Goal: Task Accomplishment & Management: Complete application form

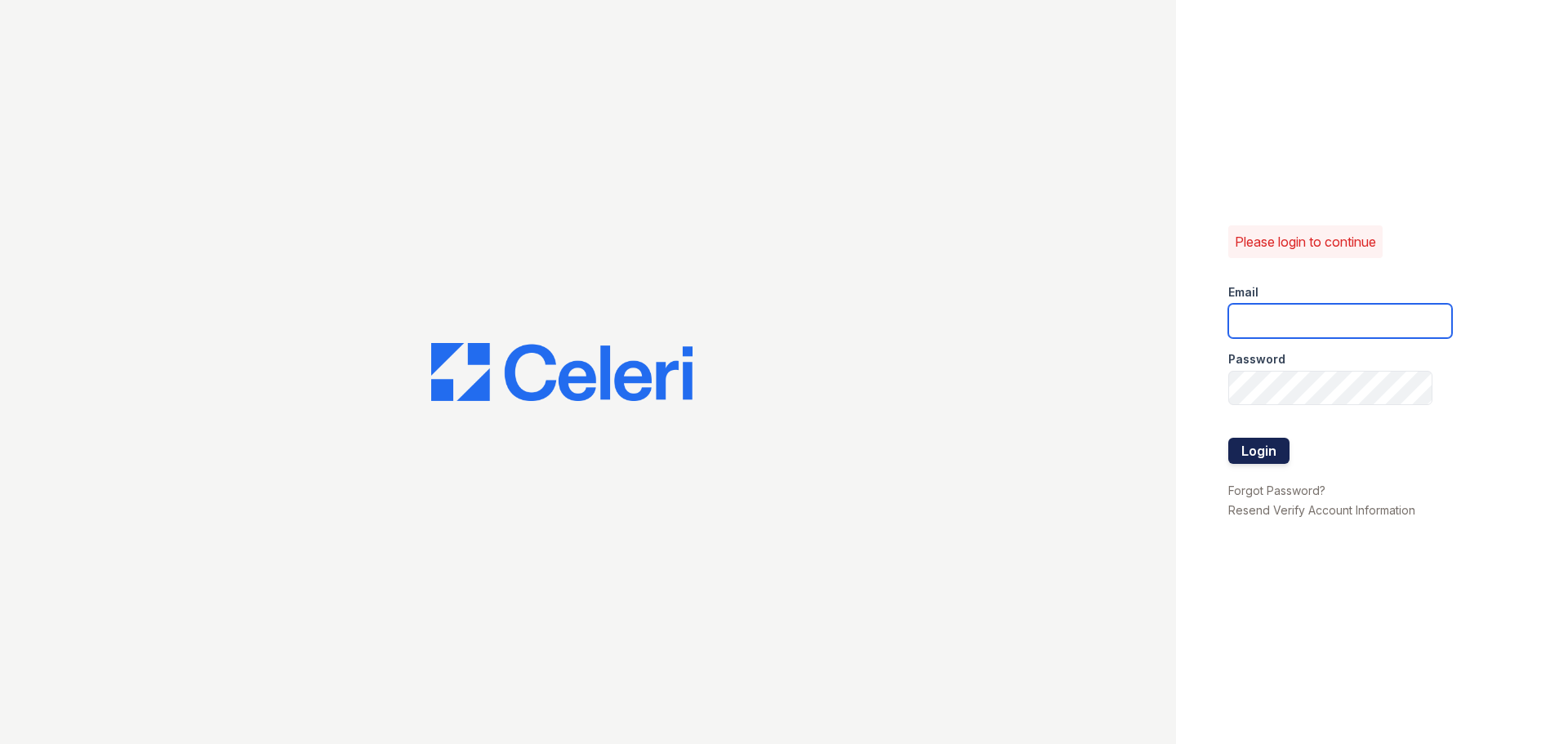
type input "aduran@trinity-pm.com"
click at [1270, 442] on button "Login" at bounding box center [1259, 451] width 61 height 26
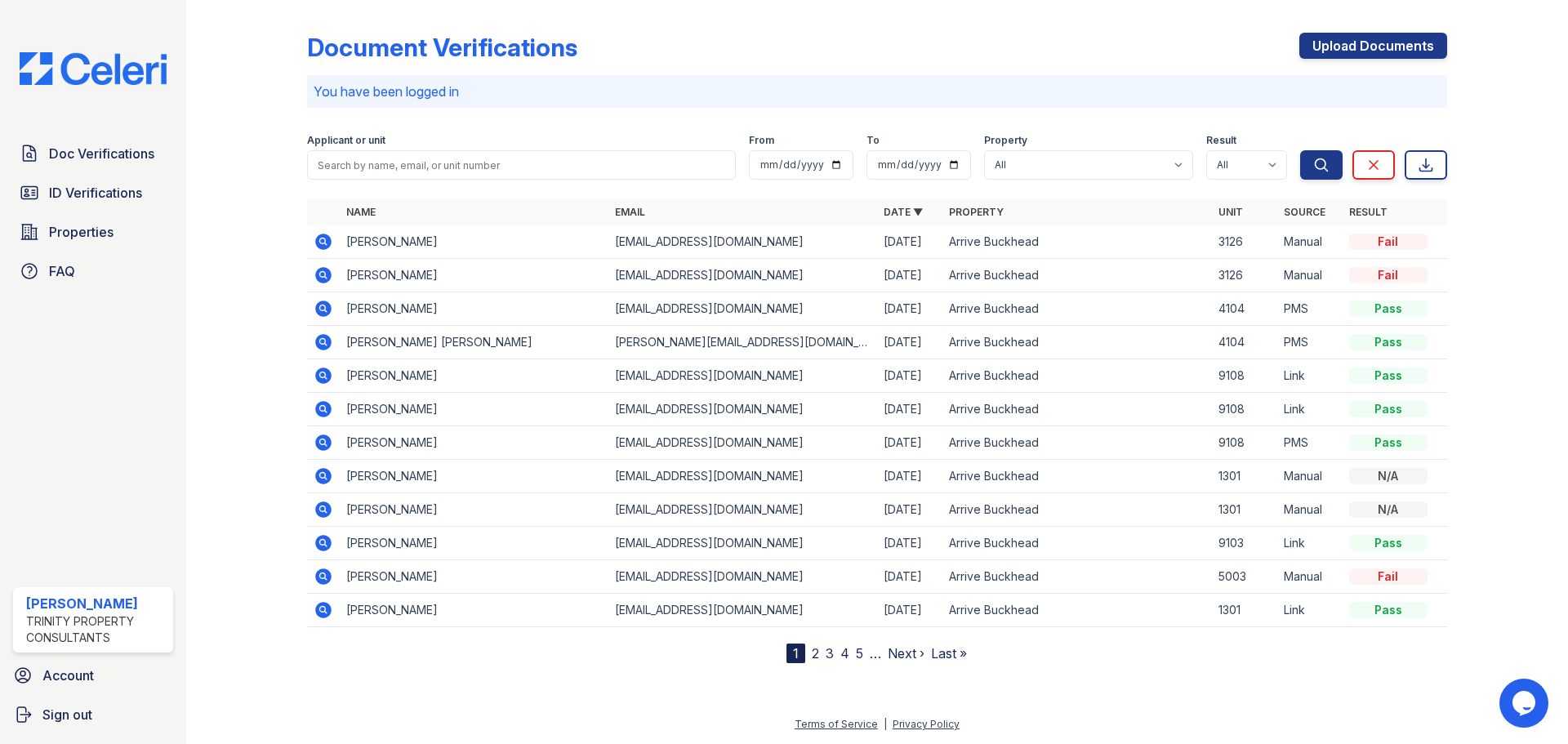
click at [322, 243] on icon at bounding box center [324, 241] width 20 height 20
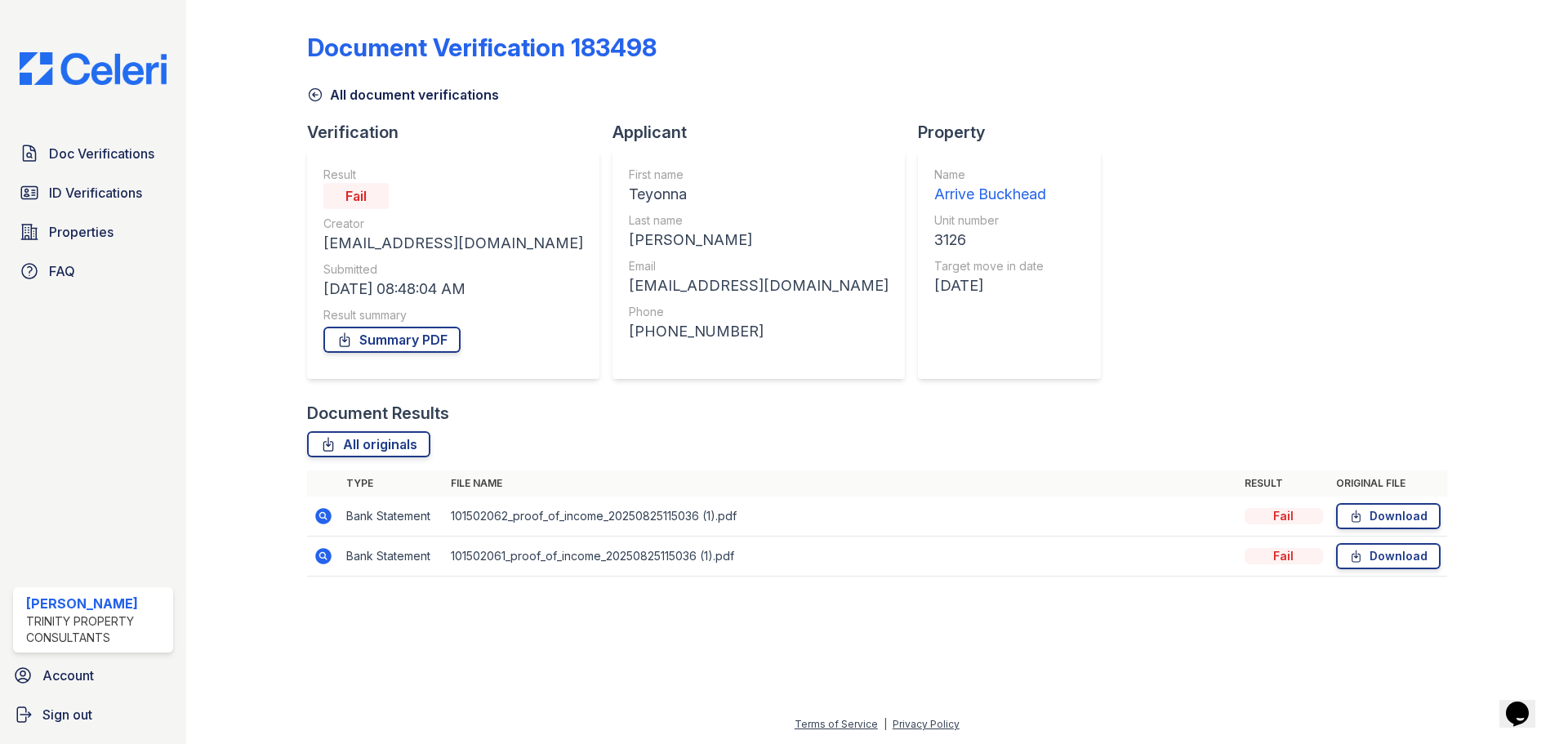
click at [324, 516] on icon at bounding box center [322, 514] width 4 height 4
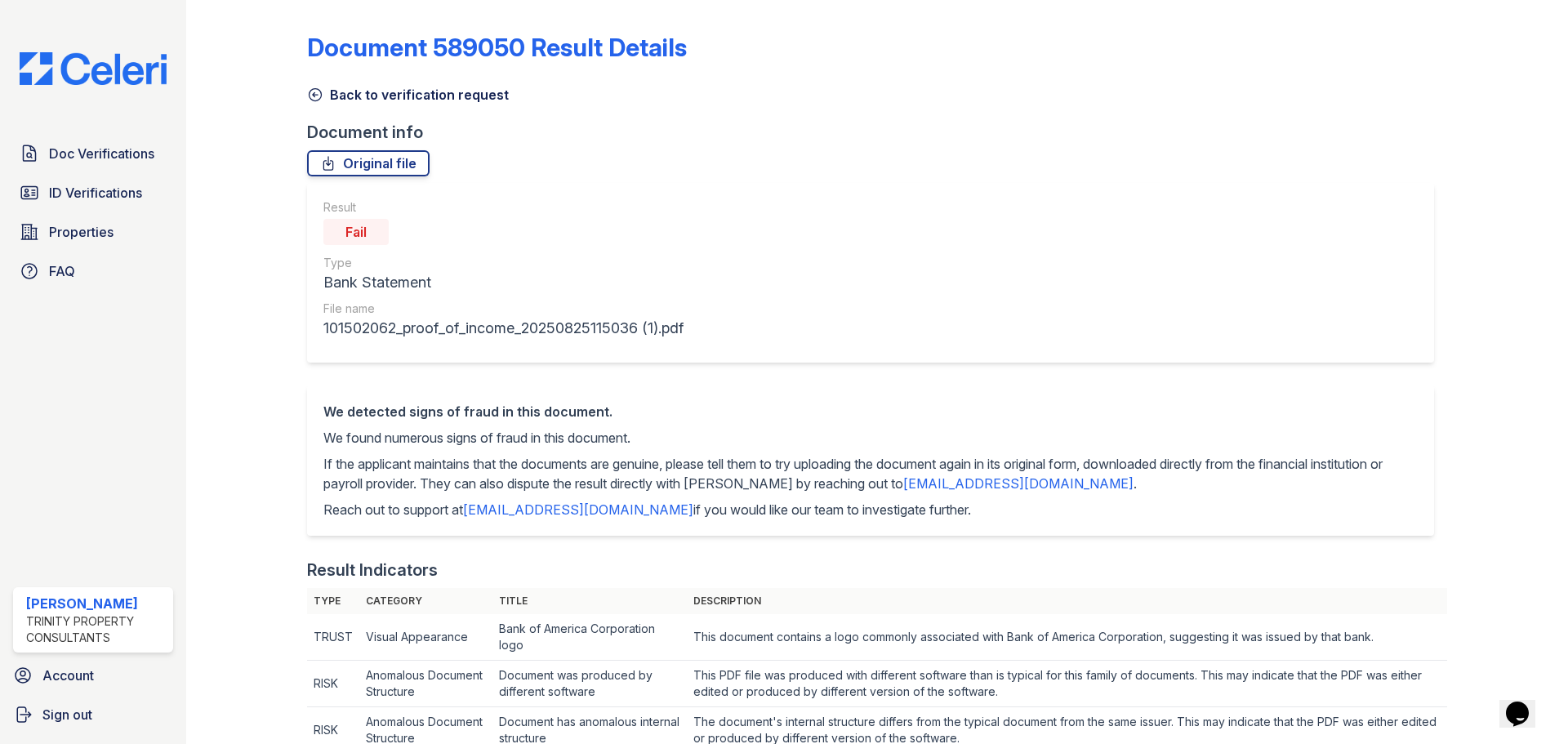
click at [319, 92] on icon at bounding box center [316, 95] width 16 height 16
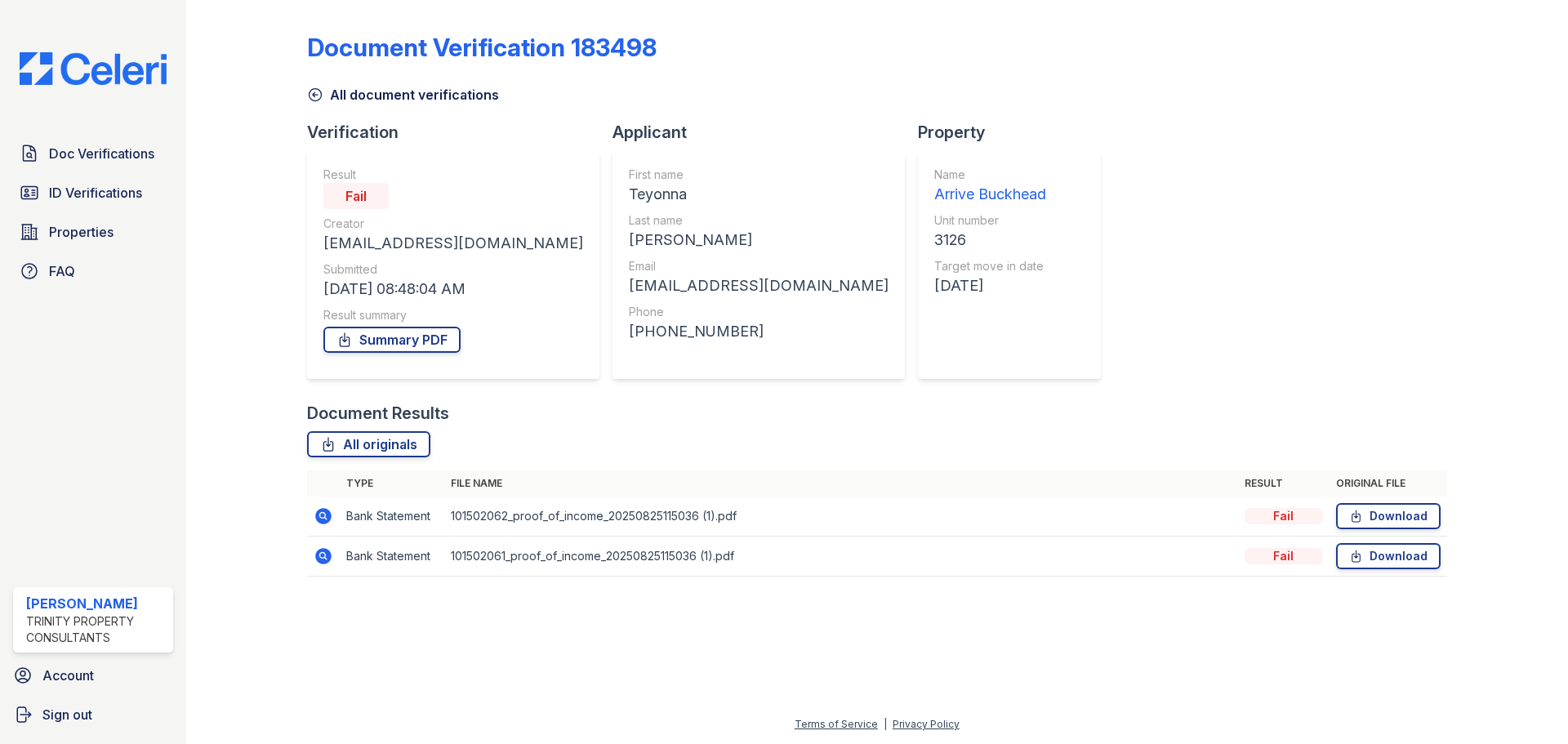
click at [316, 96] on icon at bounding box center [316, 95] width 16 height 16
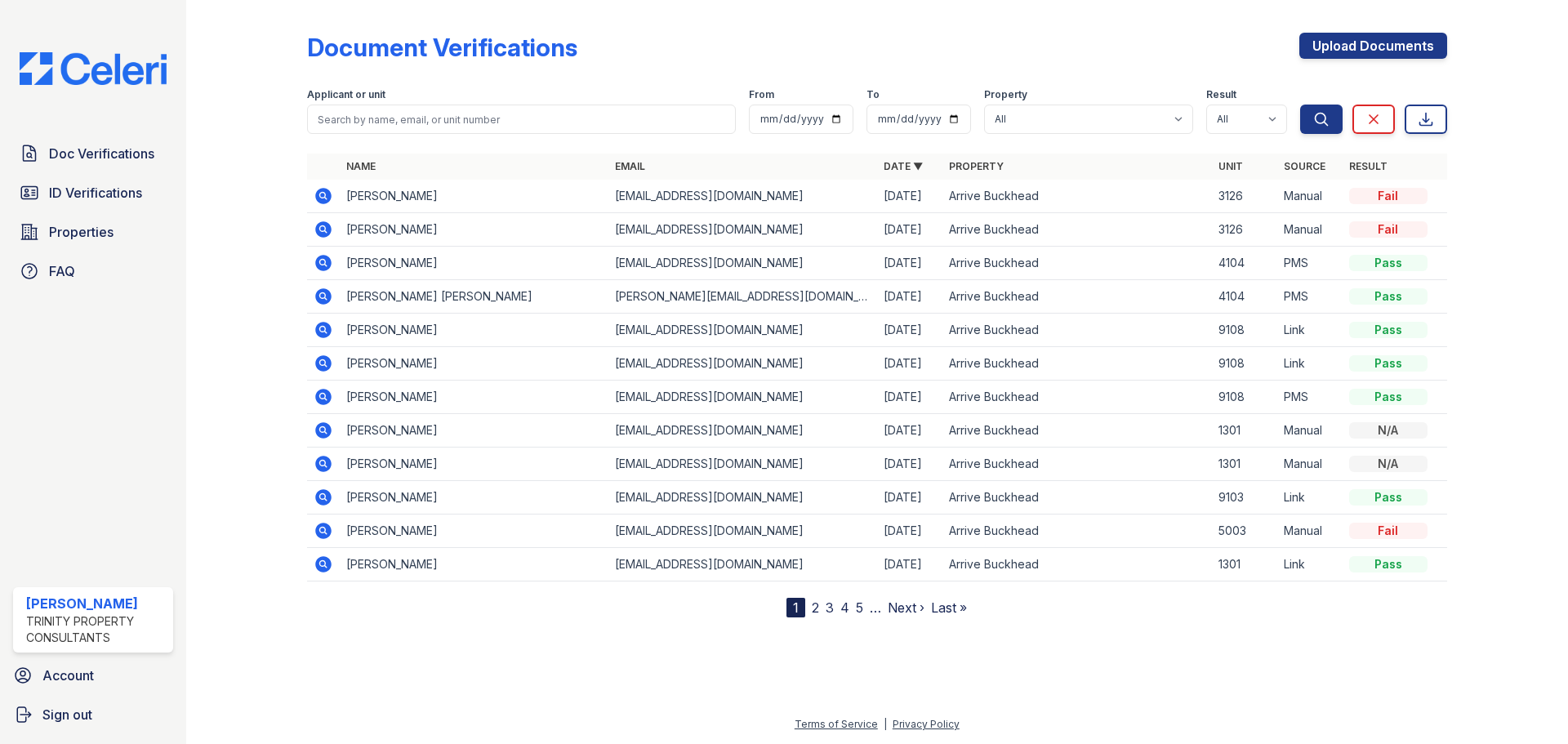
click at [325, 229] on icon at bounding box center [324, 230] width 16 height 16
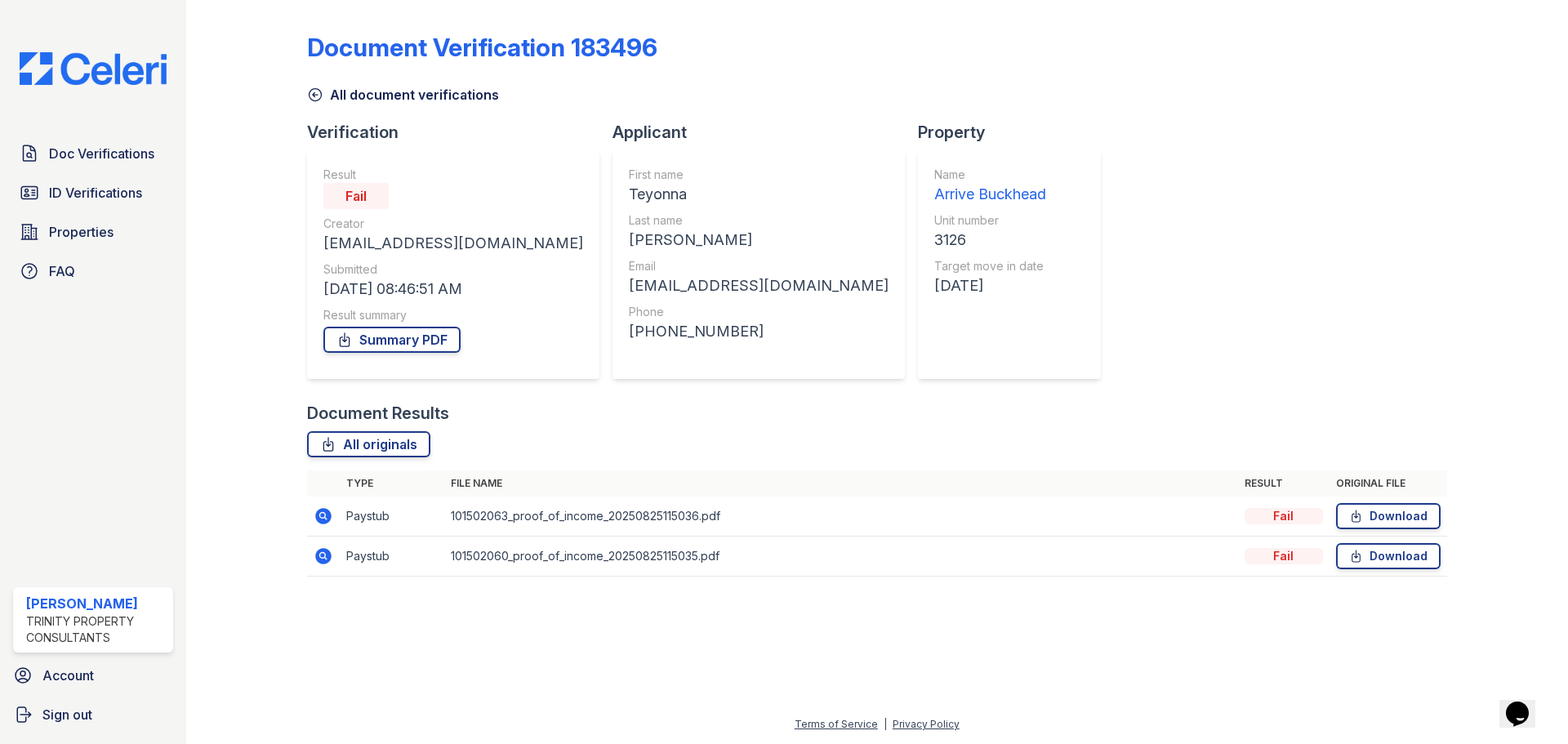
click at [327, 513] on icon at bounding box center [324, 517] width 16 height 16
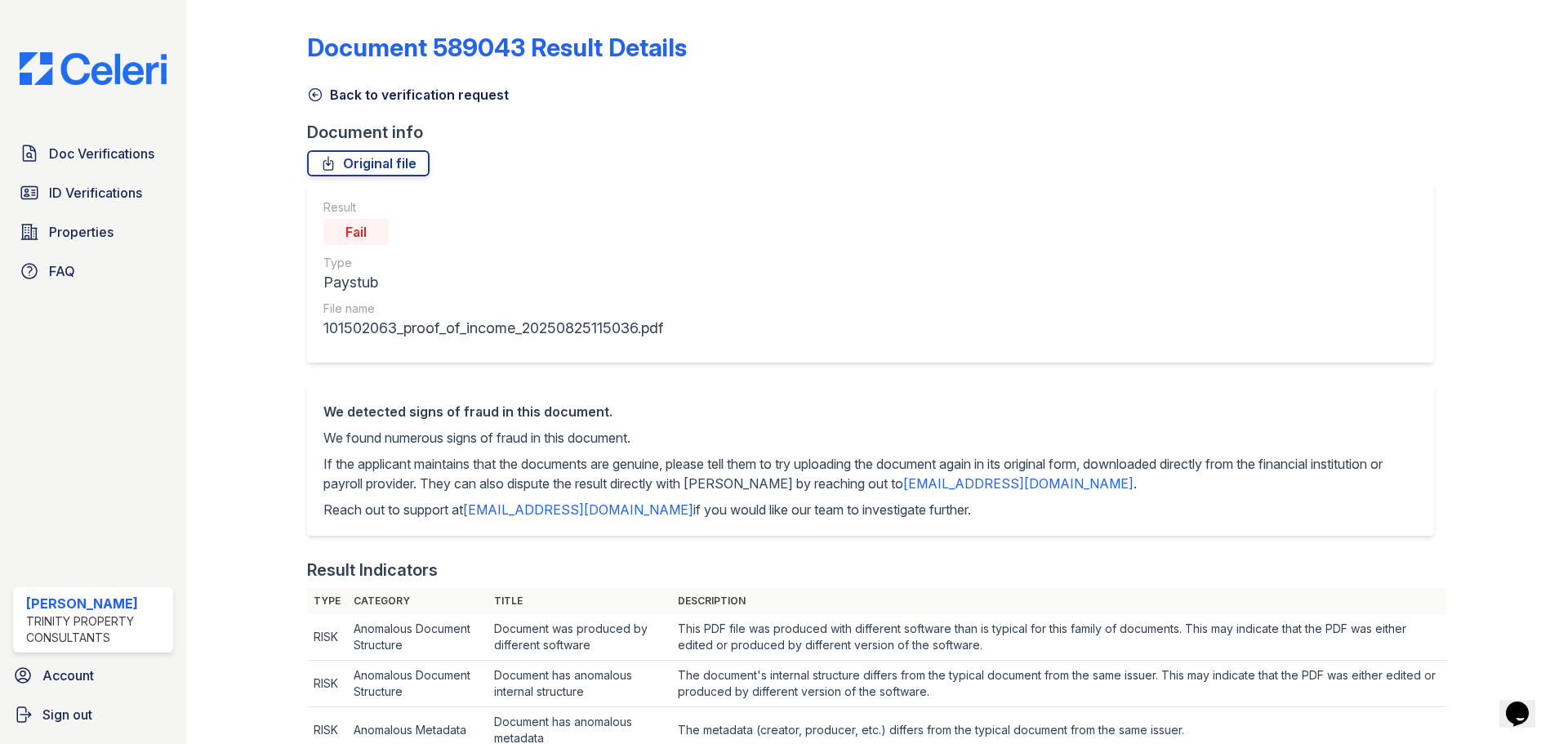
click at [310, 98] on icon at bounding box center [315, 95] width 12 height 12
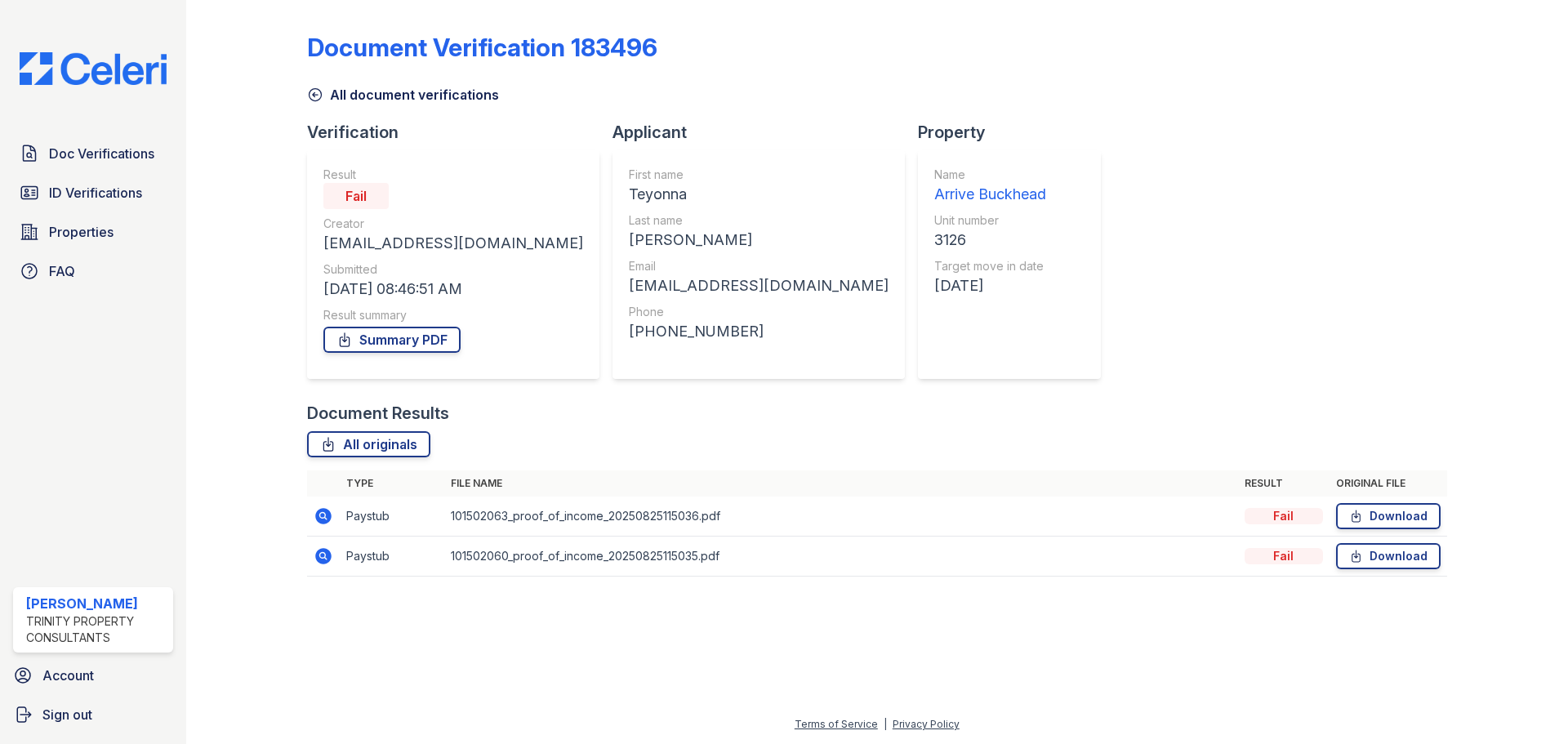
click at [318, 85] on link "All document verifications" at bounding box center [403, 95] width 192 height 20
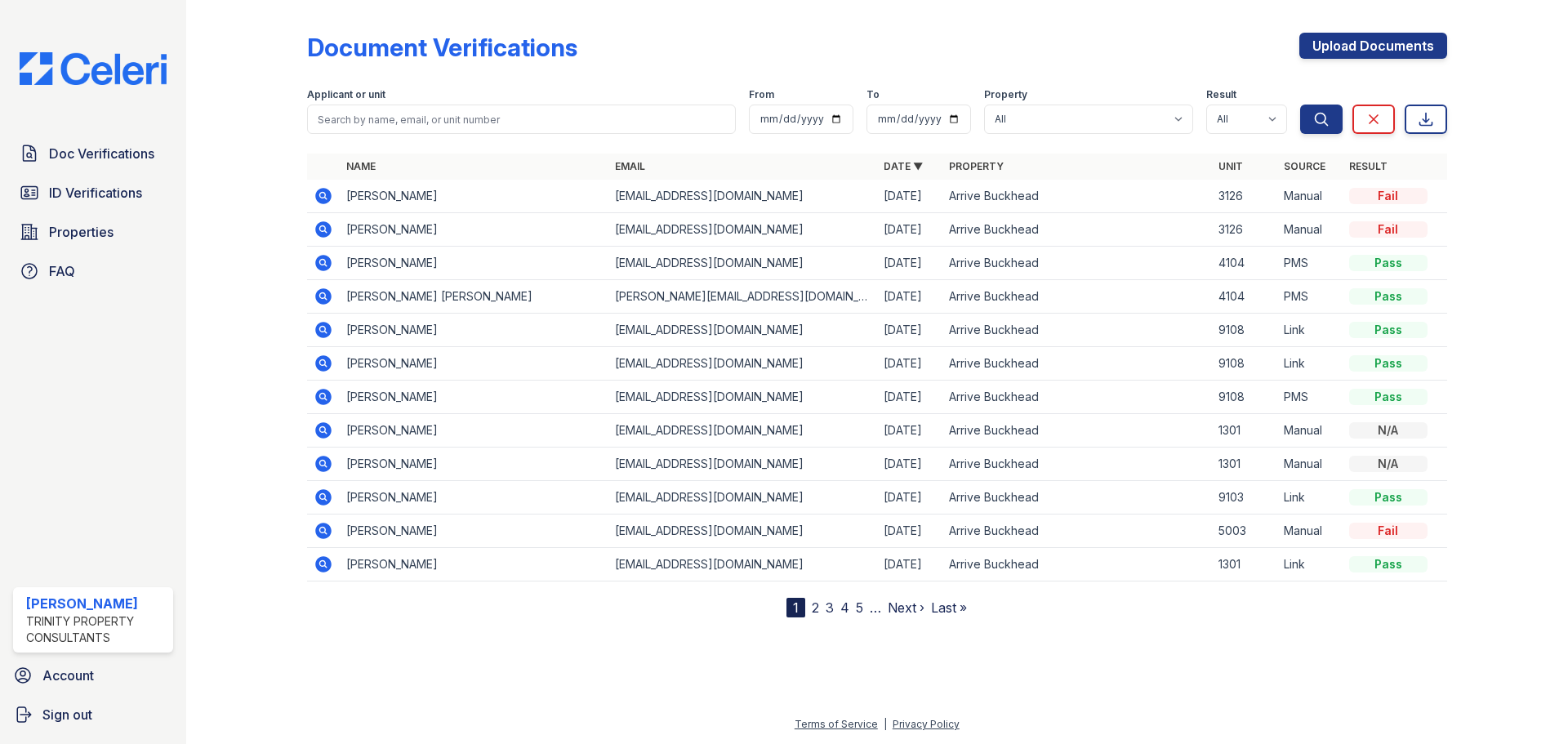
click at [330, 260] on icon at bounding box center [324, 263] width 16 height 16
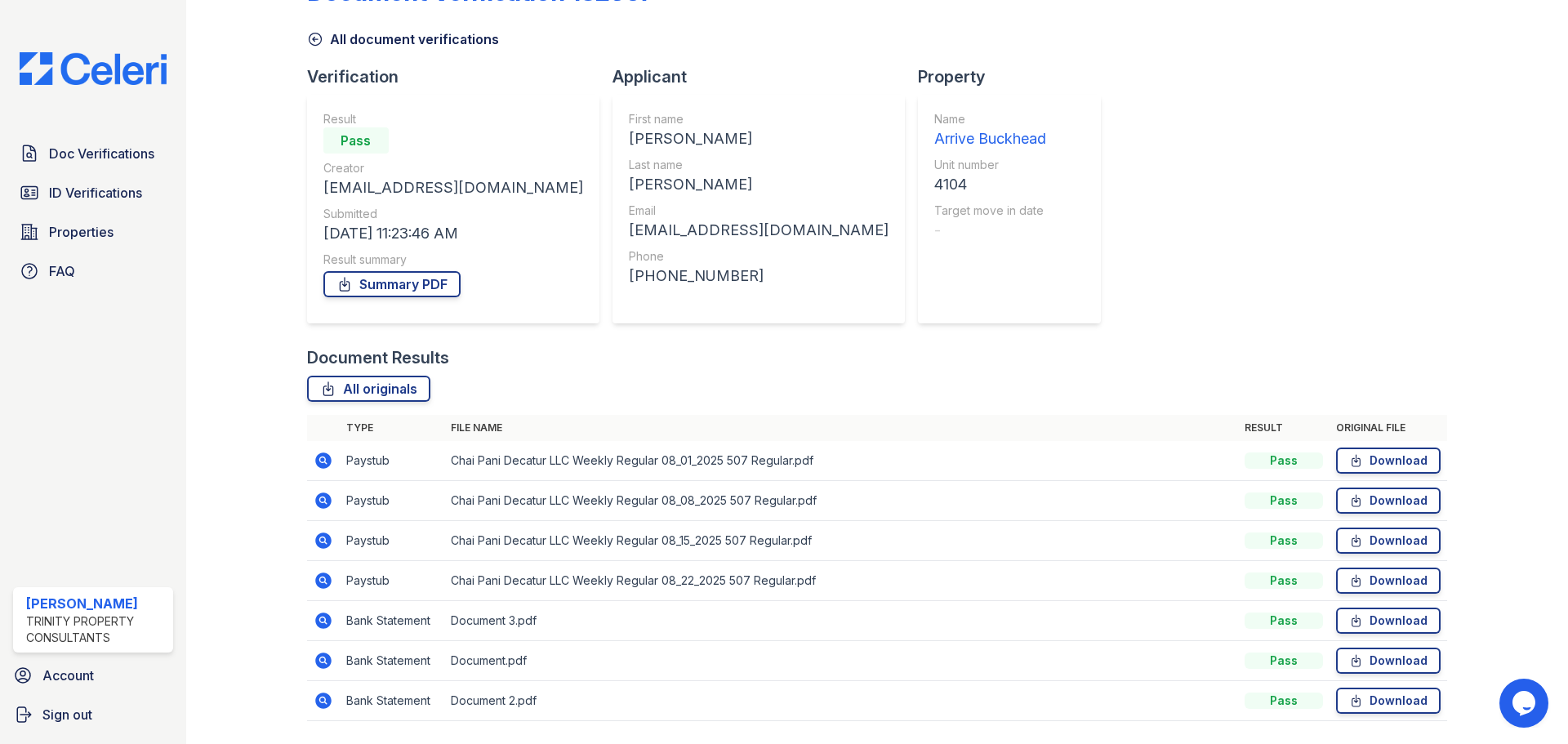
scroll to position [105, 0]
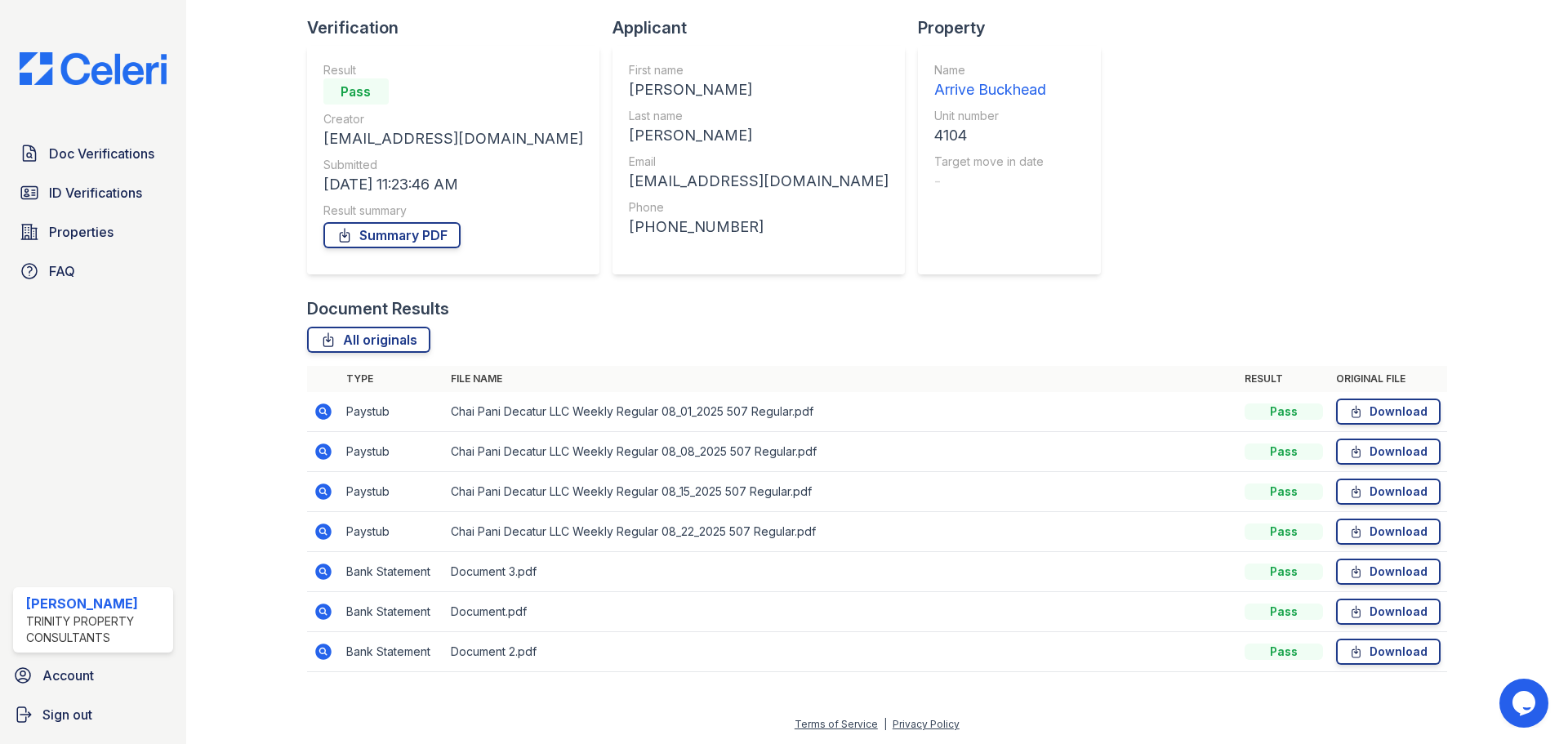
click at [323, 410] on icon at bounding box center [322, 410] width 4 height 4
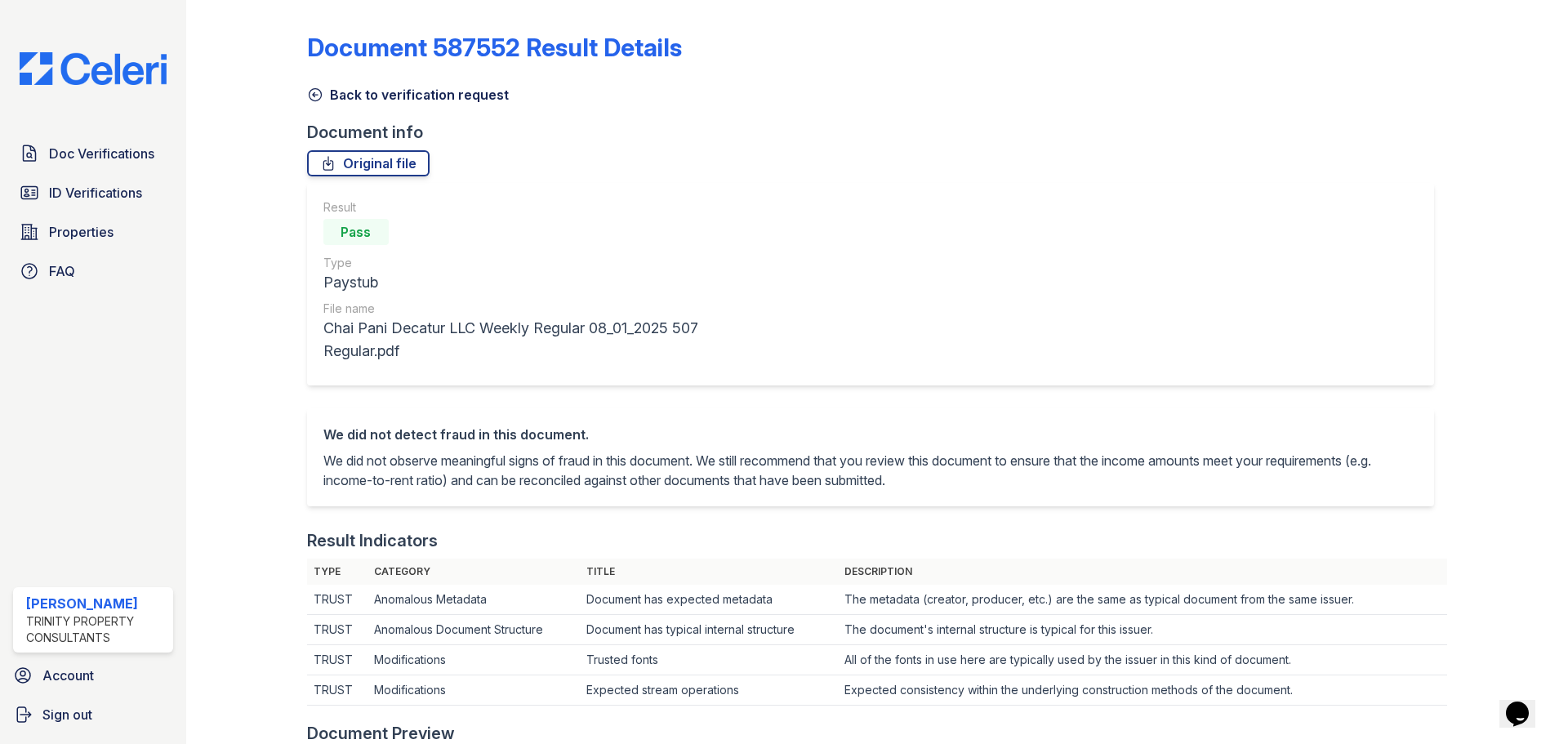
click at [311, 92] on icon at bounding box center [316, 95] width 16 height 16
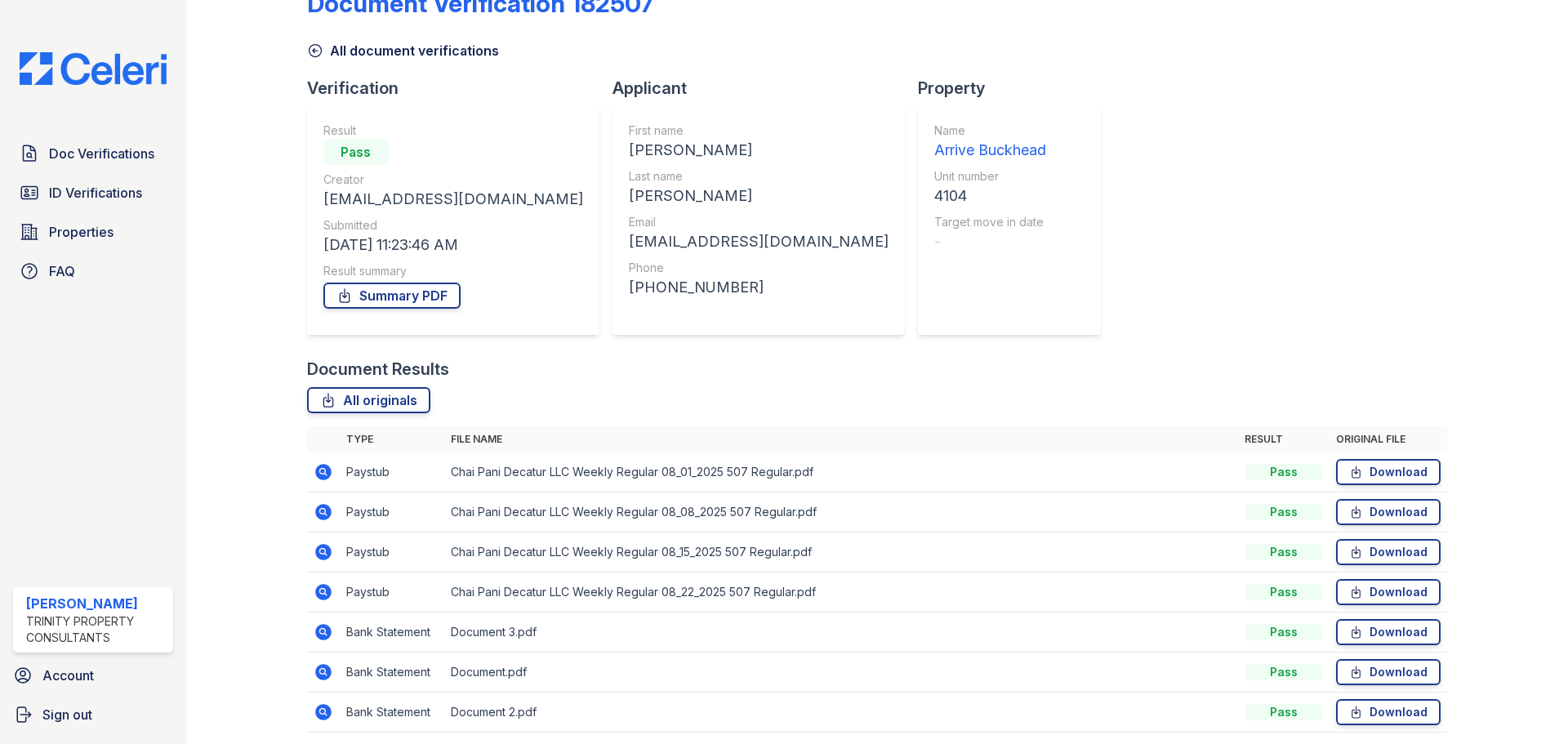
scroll to position [105, 0]
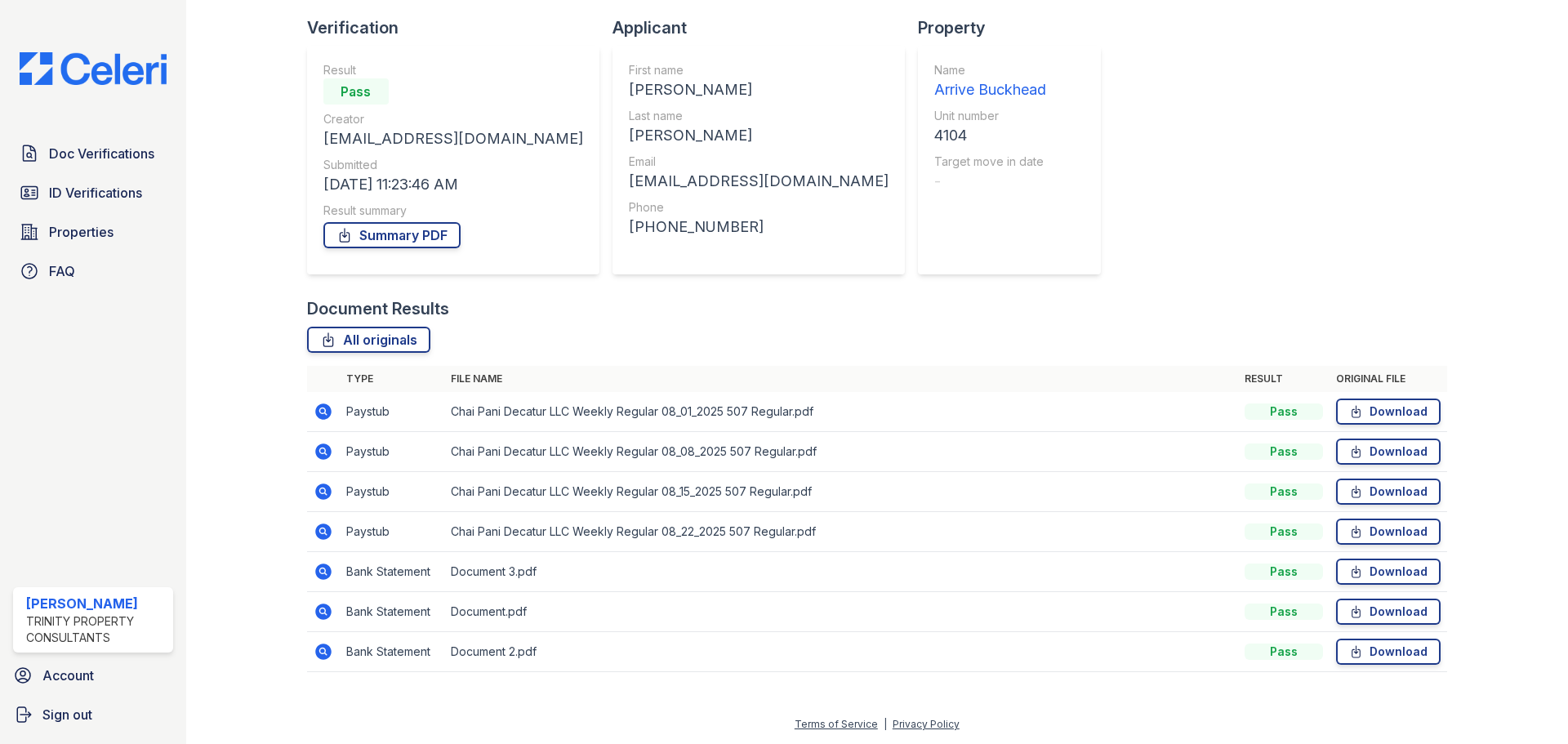
click at [321, 569] on icon at bounding box center [322, 570] width 4 height 4
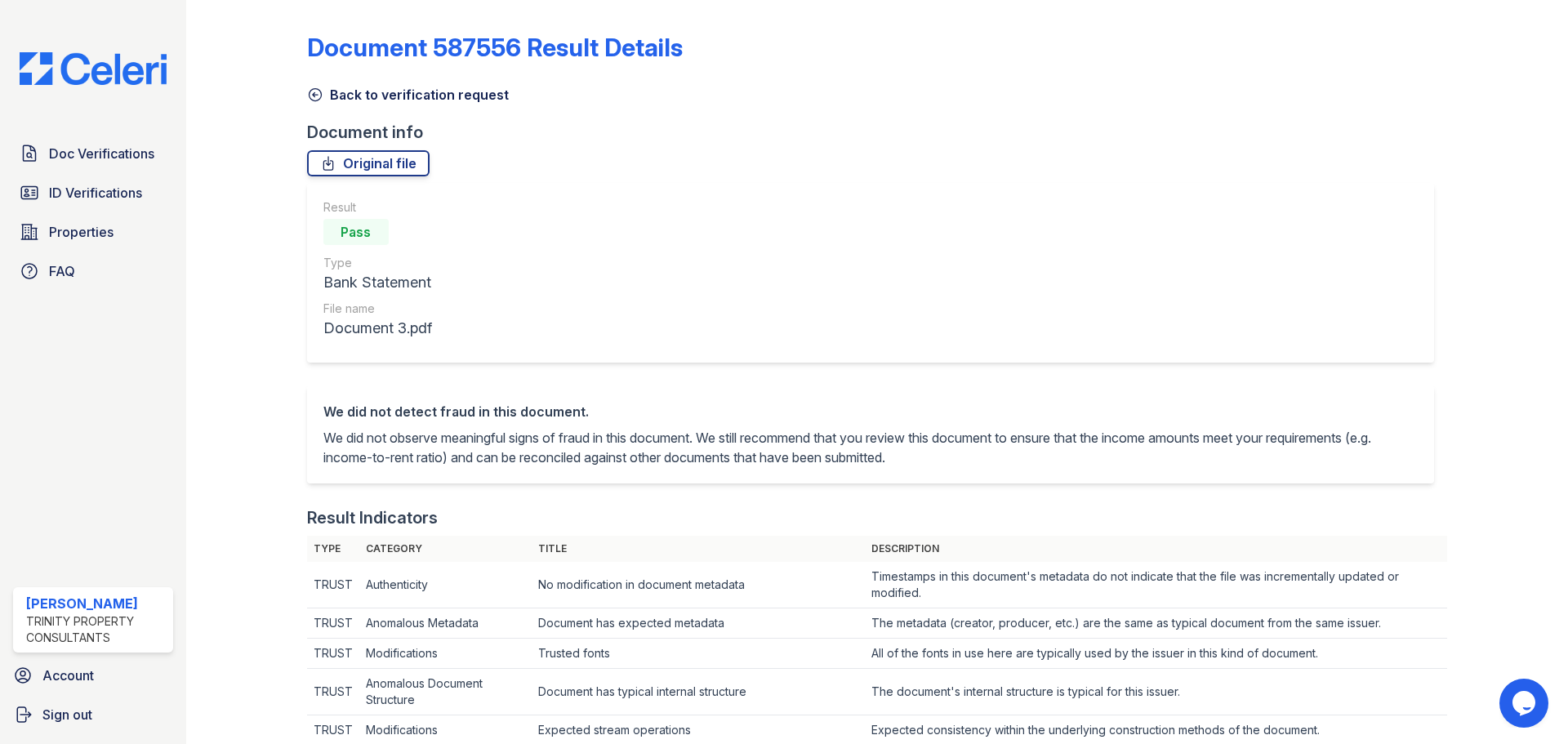
click at [329, 96] on link "Back to verification request" at bounding box center [408, 95] width 202 height 20
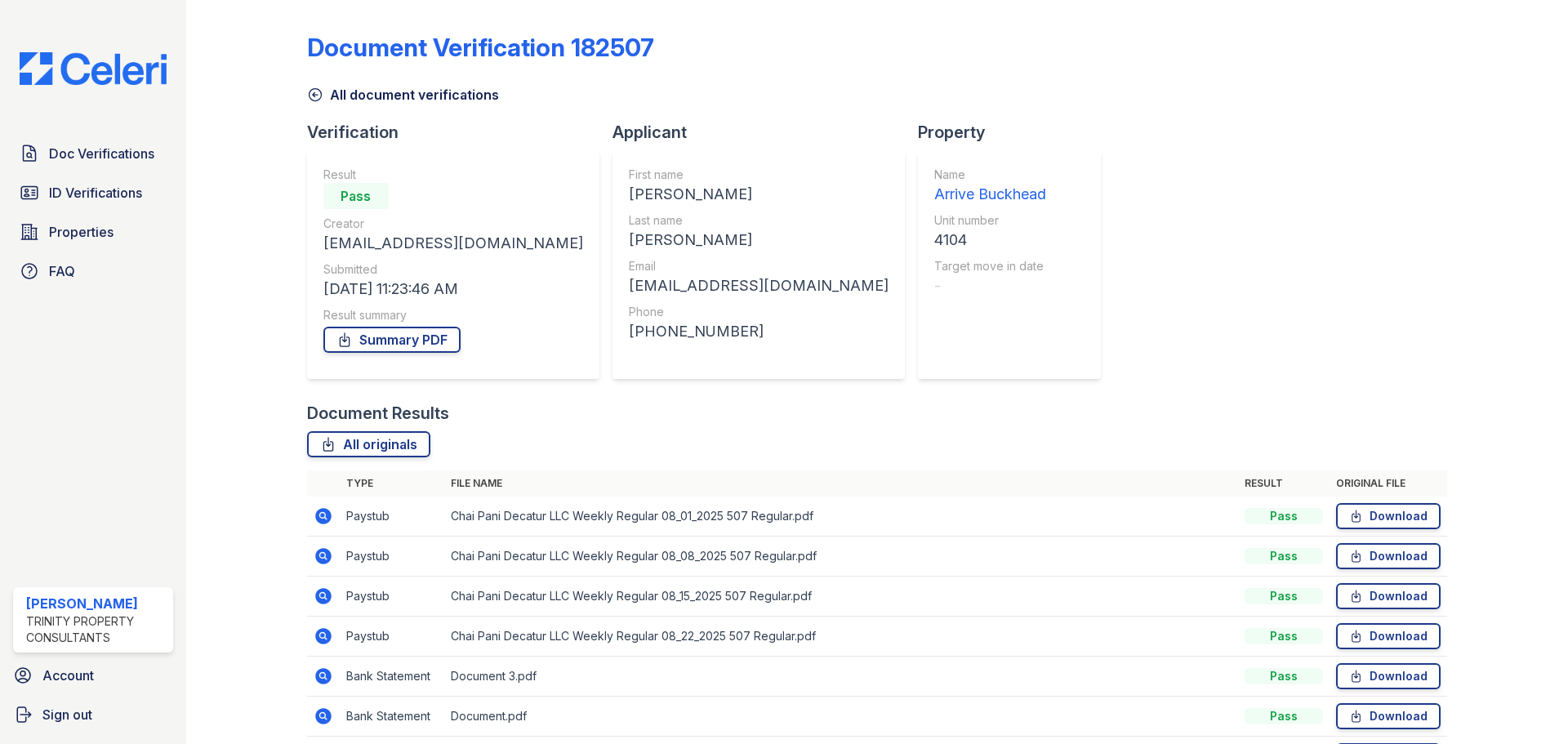
click at [324, 96] on link "All document verifications" at bounding box center [403, 95] width 192 height 20
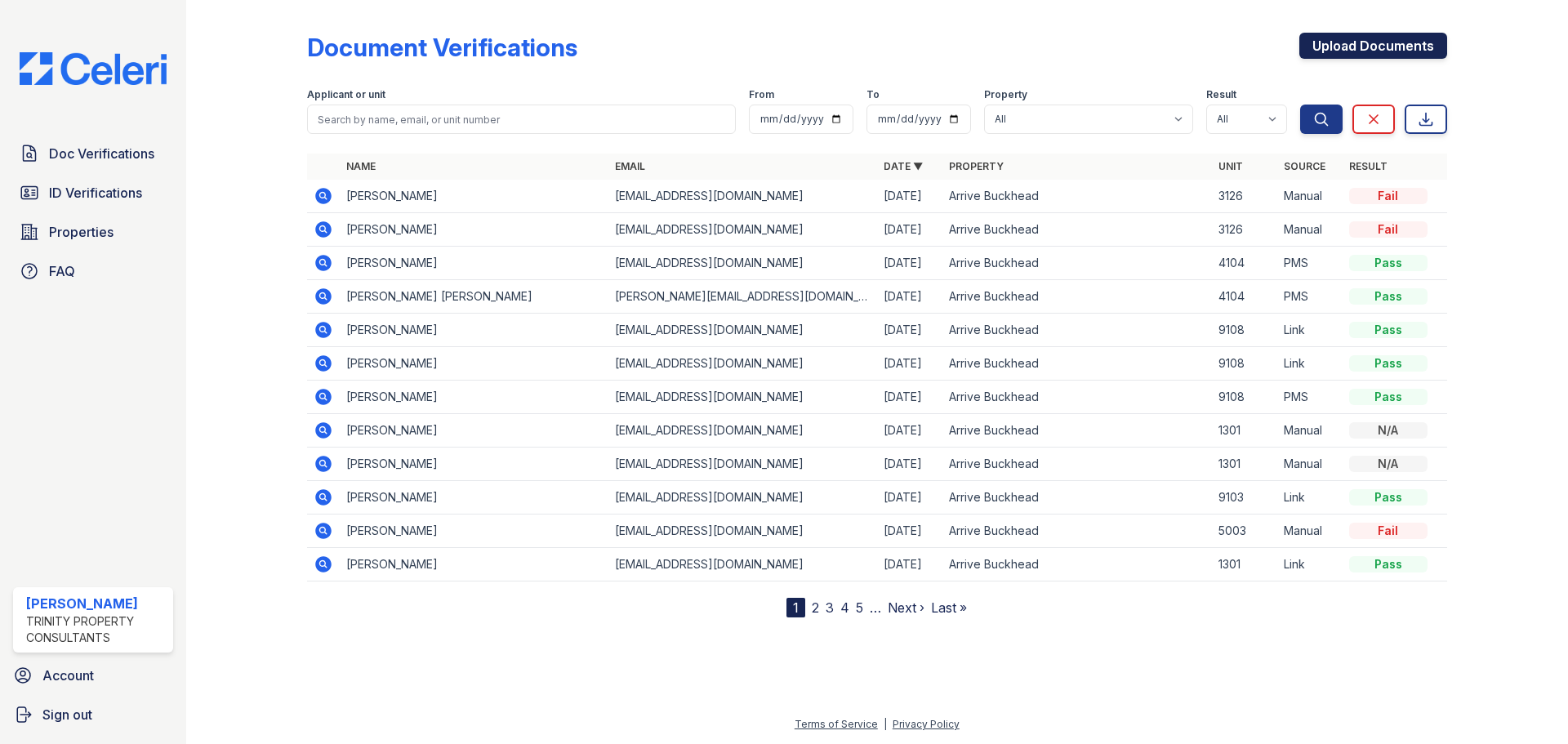
click at [1346, 35] on link "Upload Documents" at bounding box center [1373, 46] width 147 height 26
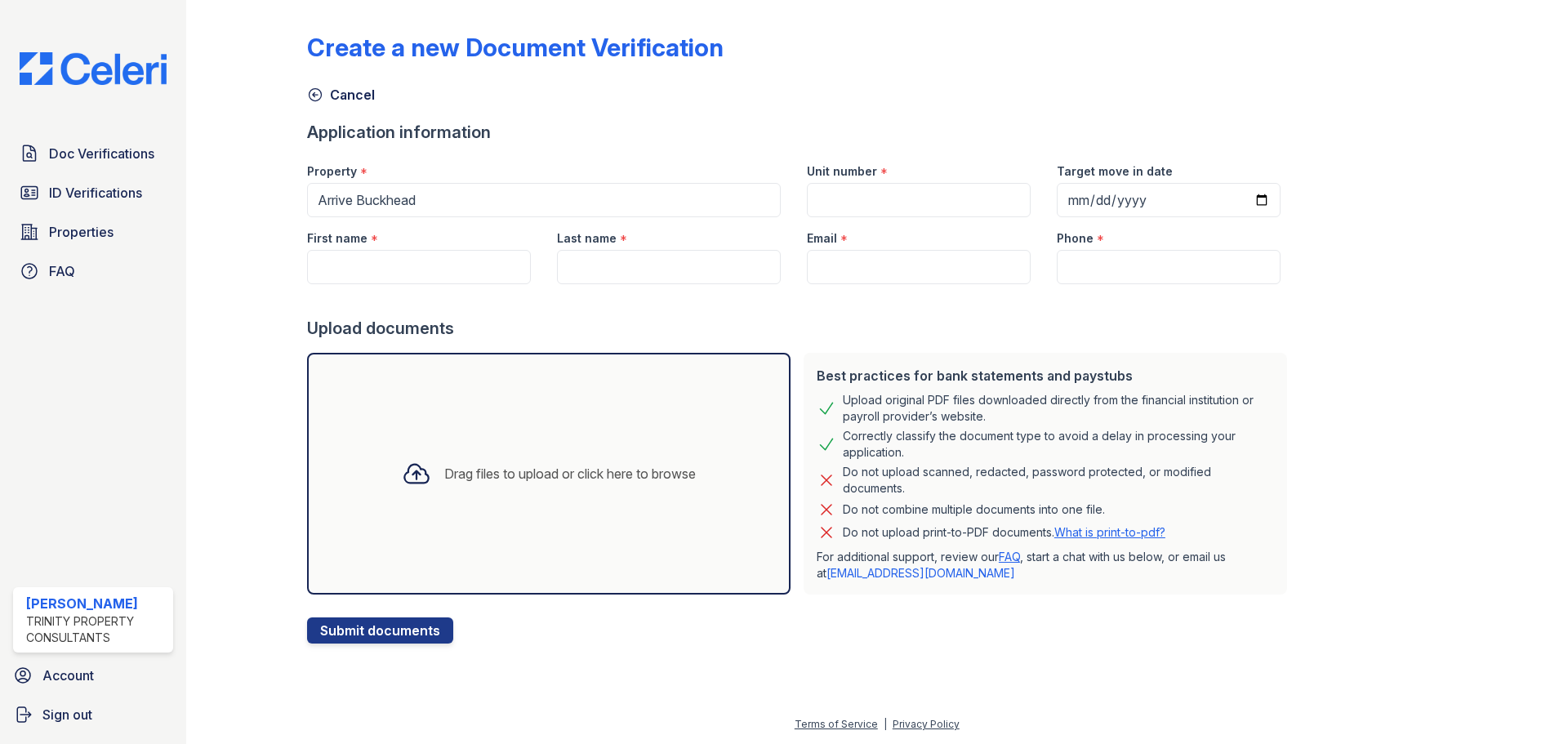
click at [421, 480] on div at bounding box center [417, 474] width 43 height 43
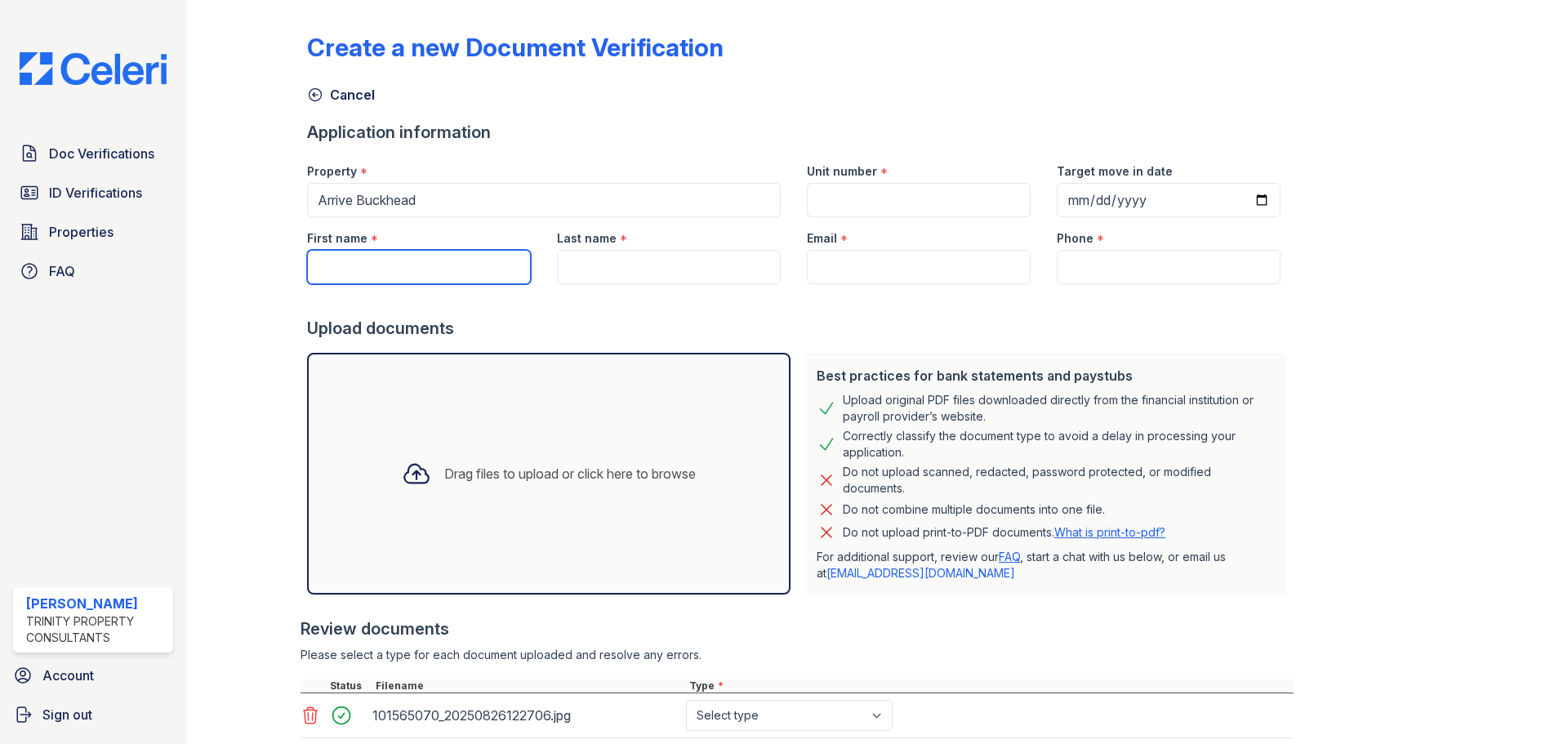
click at [320, 269] on input "First name" at bounding box center [419, 267] width 224 height 35
type input "daniela"
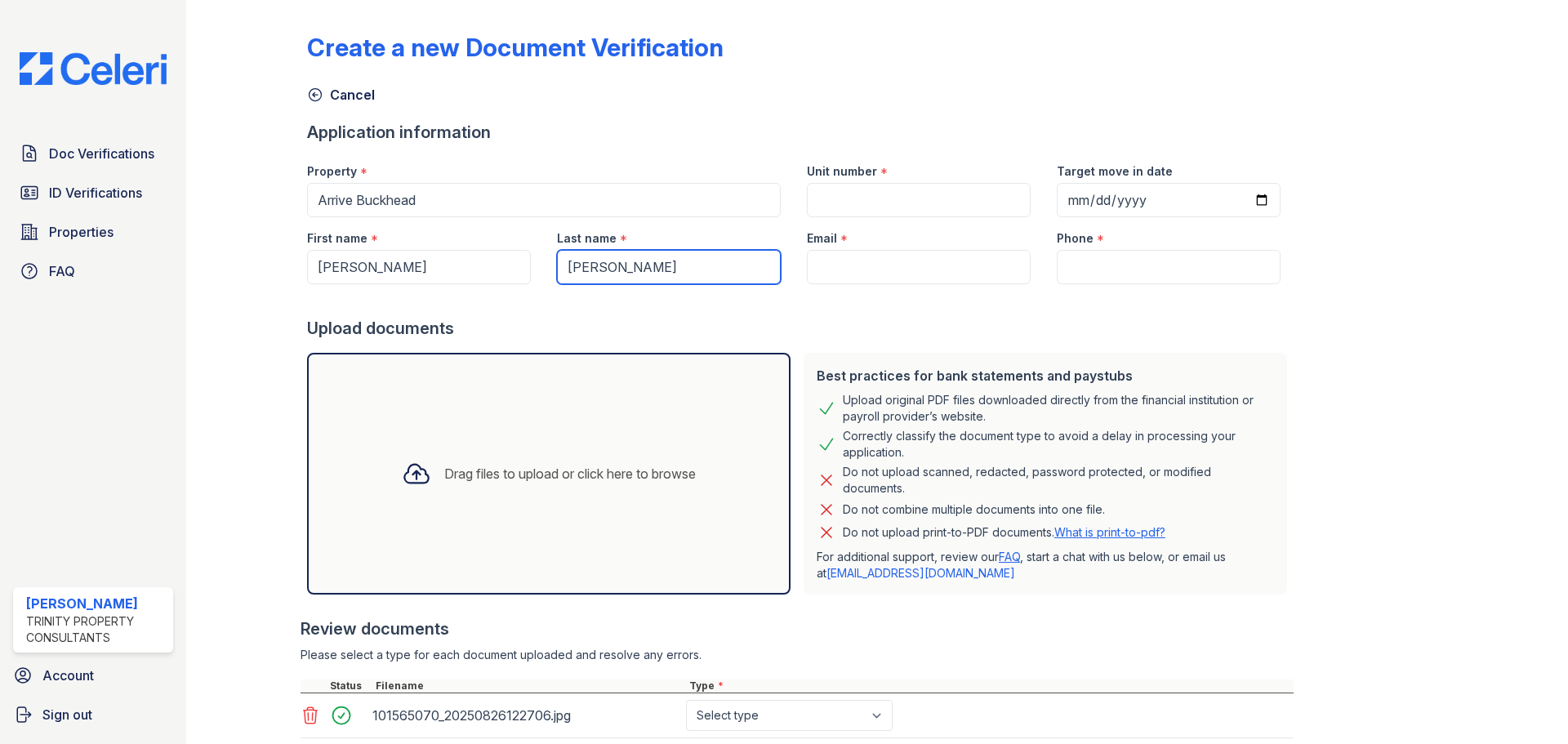
type input "[PERSON_NAME]"
click at [896, 260] on input "Email" at bounding box center [919, 267] width 224 height 35
paste input "[EMAIL_ADDRESS][DOMAIN_NAME]"
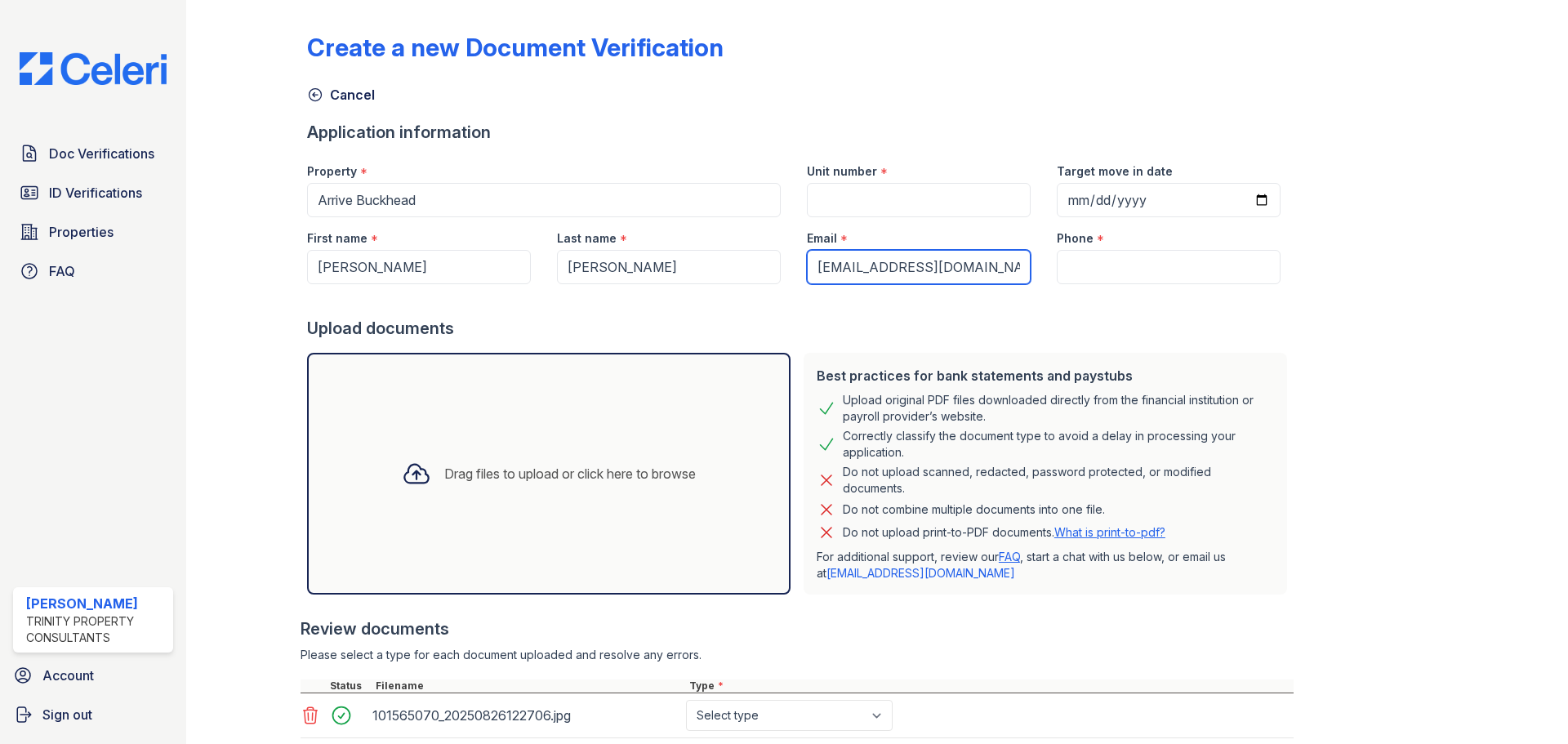
type input "[EMAIL_ADDRESS][DOMAIN_NAME]"
click at [878, 198] on input "Unit number" at bounding box center [919, 200] width 224 height 35
type input "4104"
click at [1229, 195] on input "Target move in date" at bounding box center [1169, 200] width 224 height 35
click at [1236, 204] on input "Target move in date" at bounding box center [1169, 200] width 224 height 35
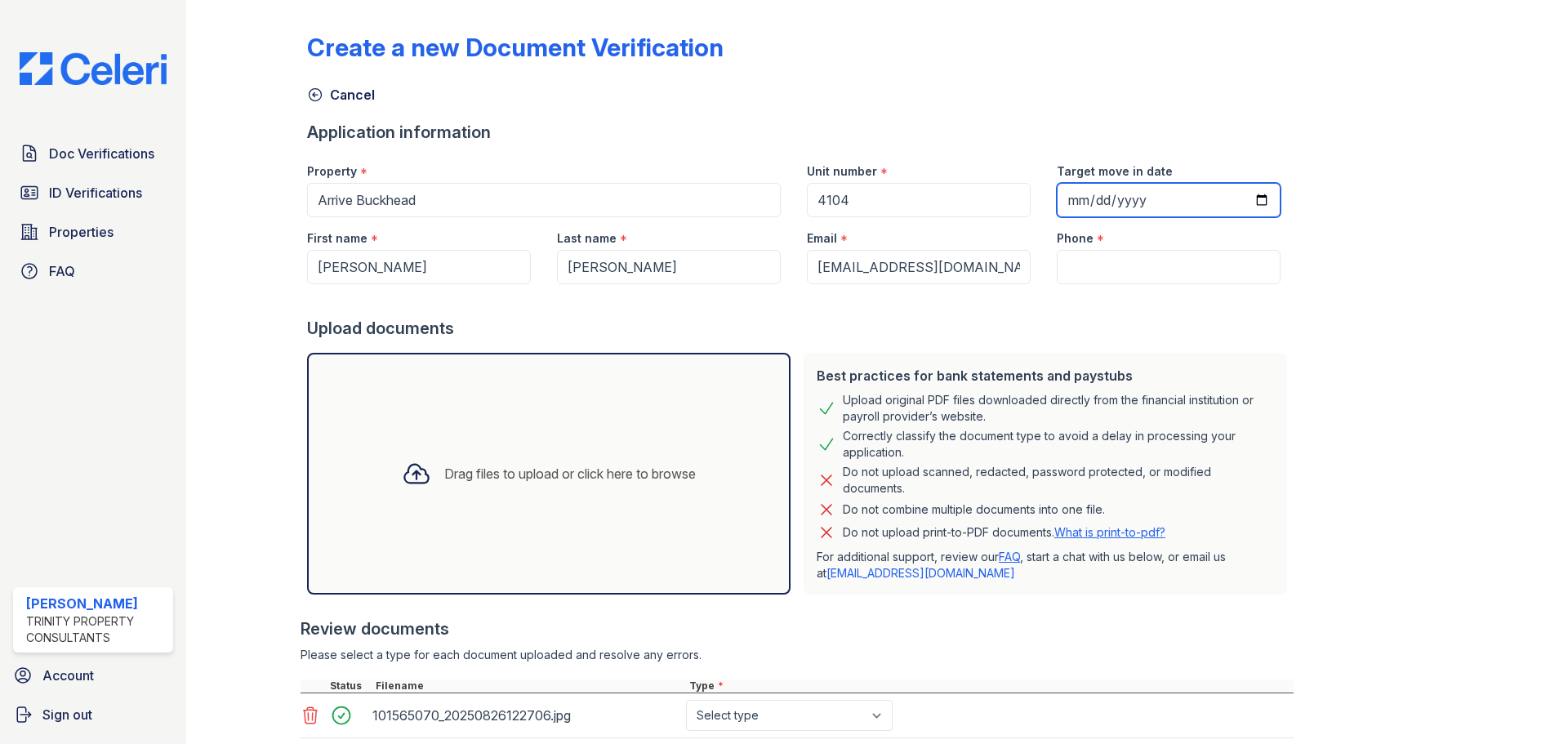
type input "2025-09-01"
click at [1065, 280] on input "Phone" at bounding box center [1169, 267] width 224 height 35
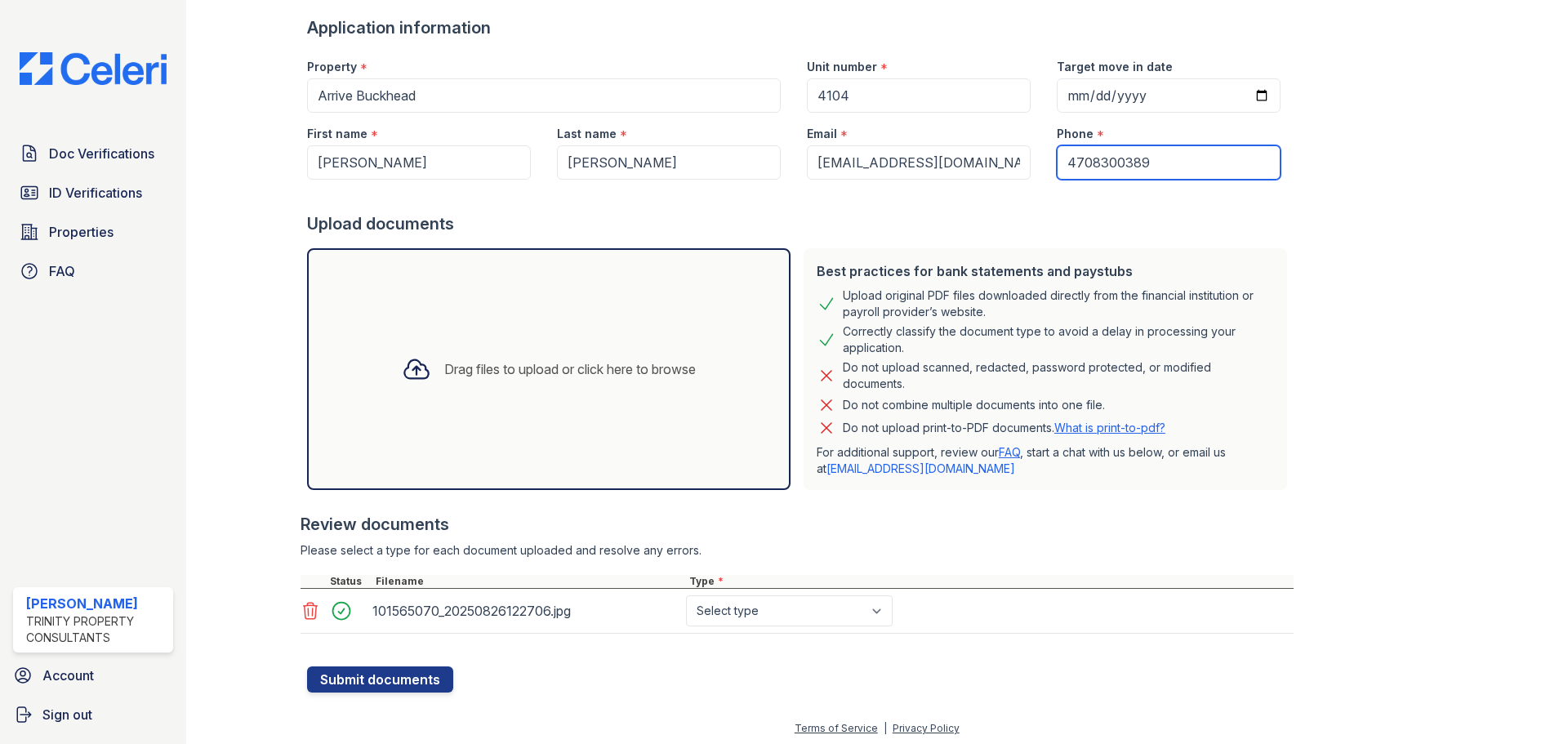
scroll to position [109, 0]
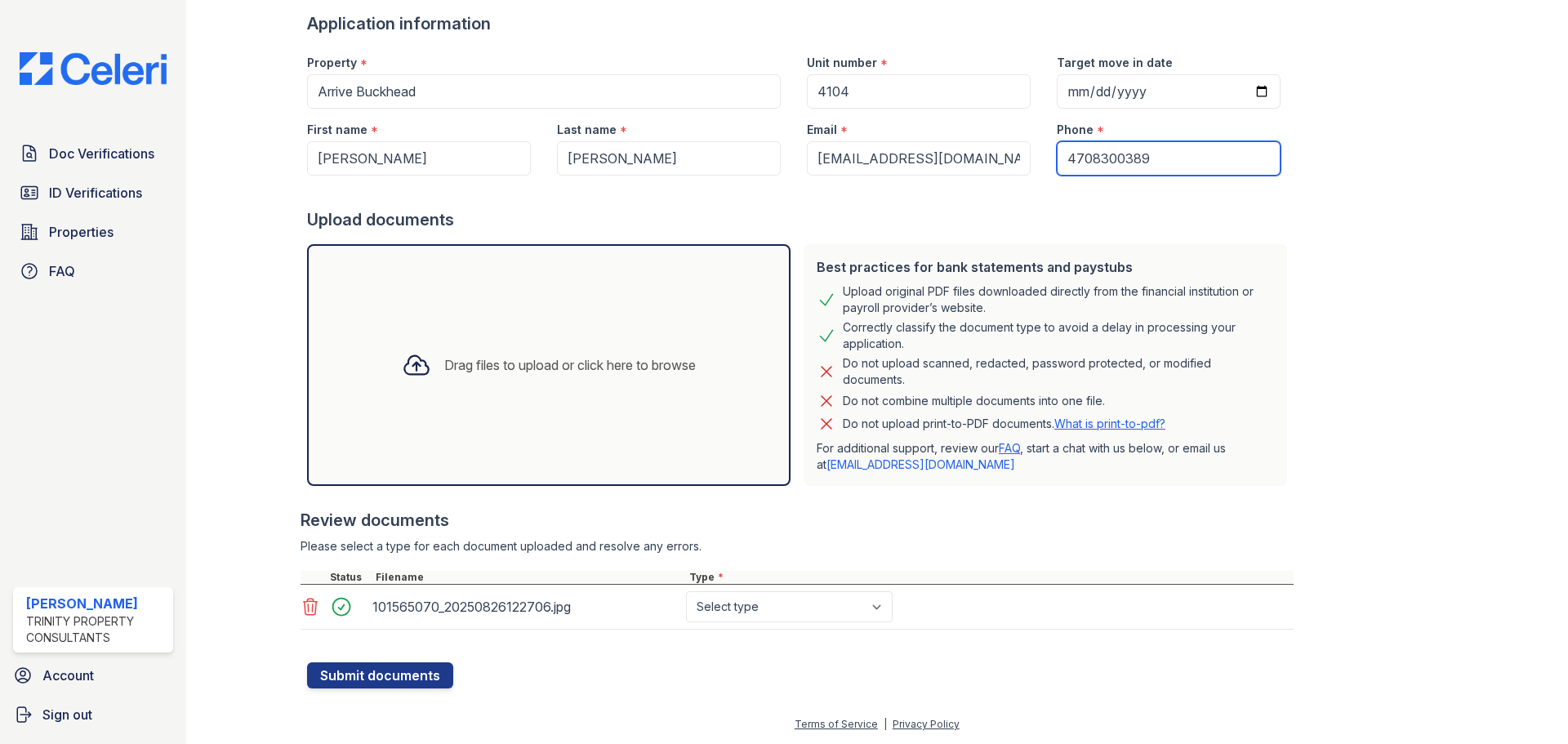
type input "4708300389"
click at [756, 606] on select "Select type Paystub Bank Statement Offer Letter Tax Documents Benefit Award Let…" at bounding box center [789, 607] width 207 height 31
select select "other"
click at [686, 592] on select "Select type Paystub Bank Statement Offer Letter Tax Documents Benefit Award Let…" at bounding box center [789, 607] width 207 height 31
click at [407, 662] on button "Submit documents" at bounding box center [380, 676] width 146 height 26
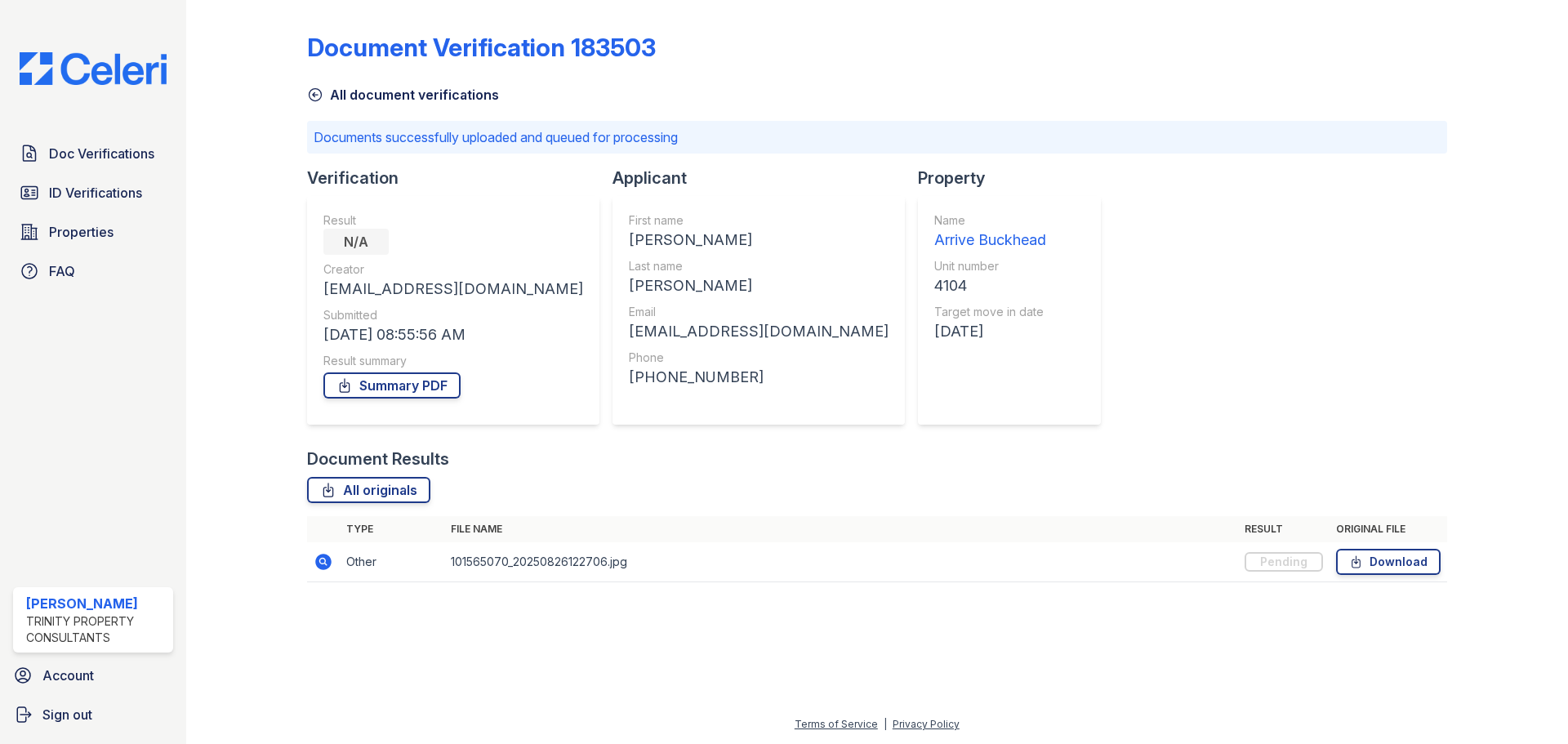
click at [315, 99] on icon at bounding box center [316, 95] width 16 height 16
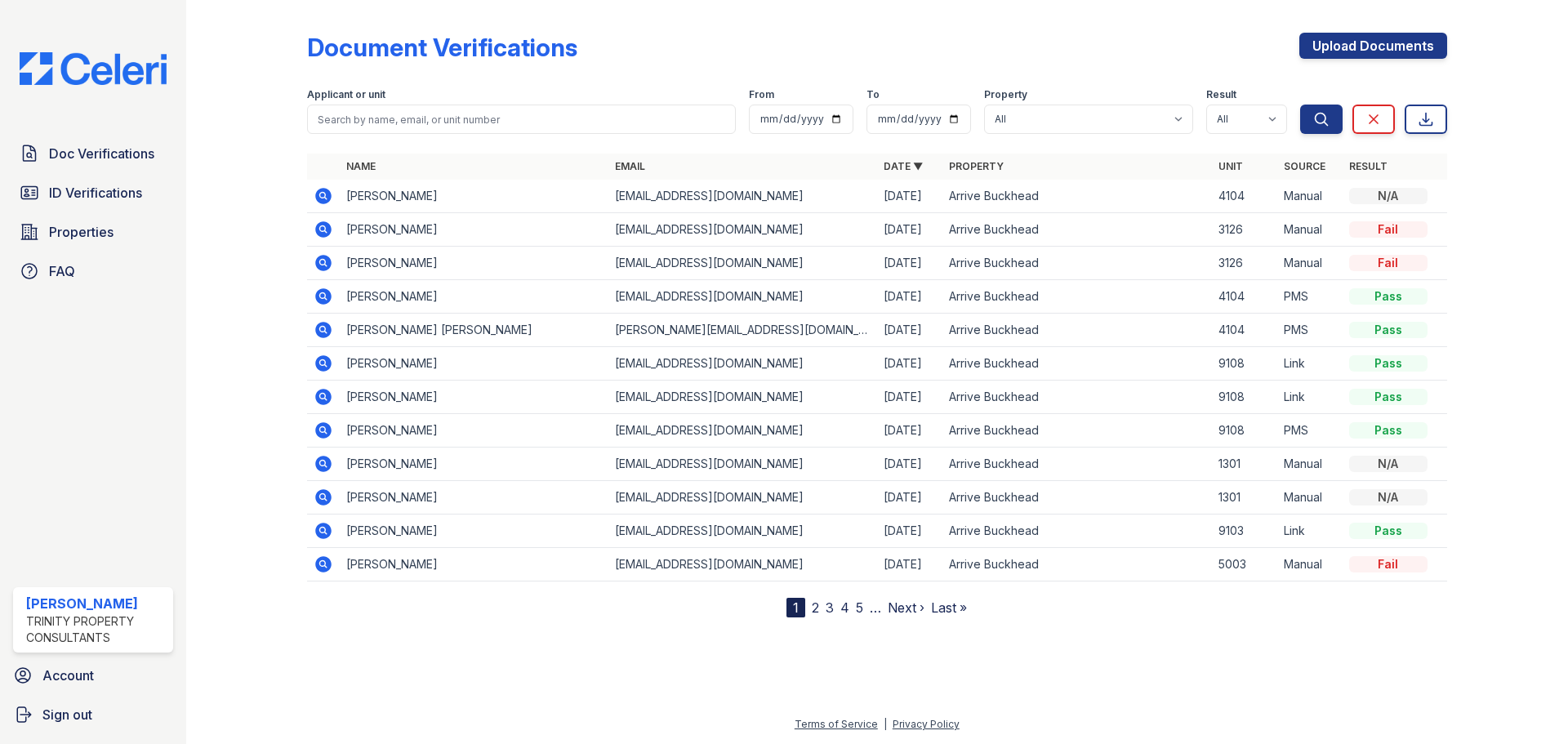
click at [324, 296] on icon at bounding box center [322, 295] width 4 height 4
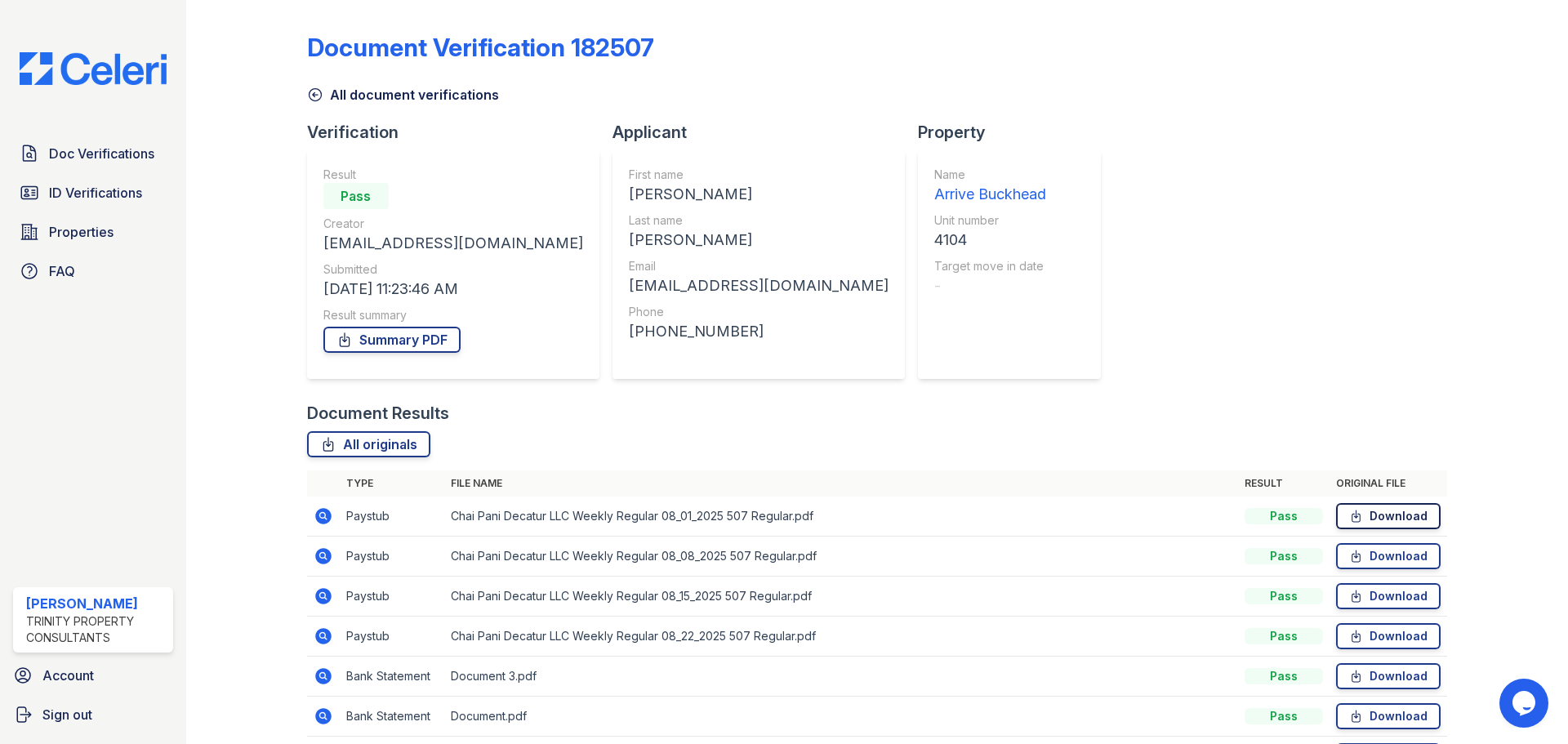
click at [1367, 517] on link "Download" at bounding box center [1388, 517] width 105 height 26
click at [1351, 556] on icon at bounding box center [1355, 556] width 8 height 12
click at [1369, 598] on link "Download" at bounding box center [1388, 597] width 105 height 26
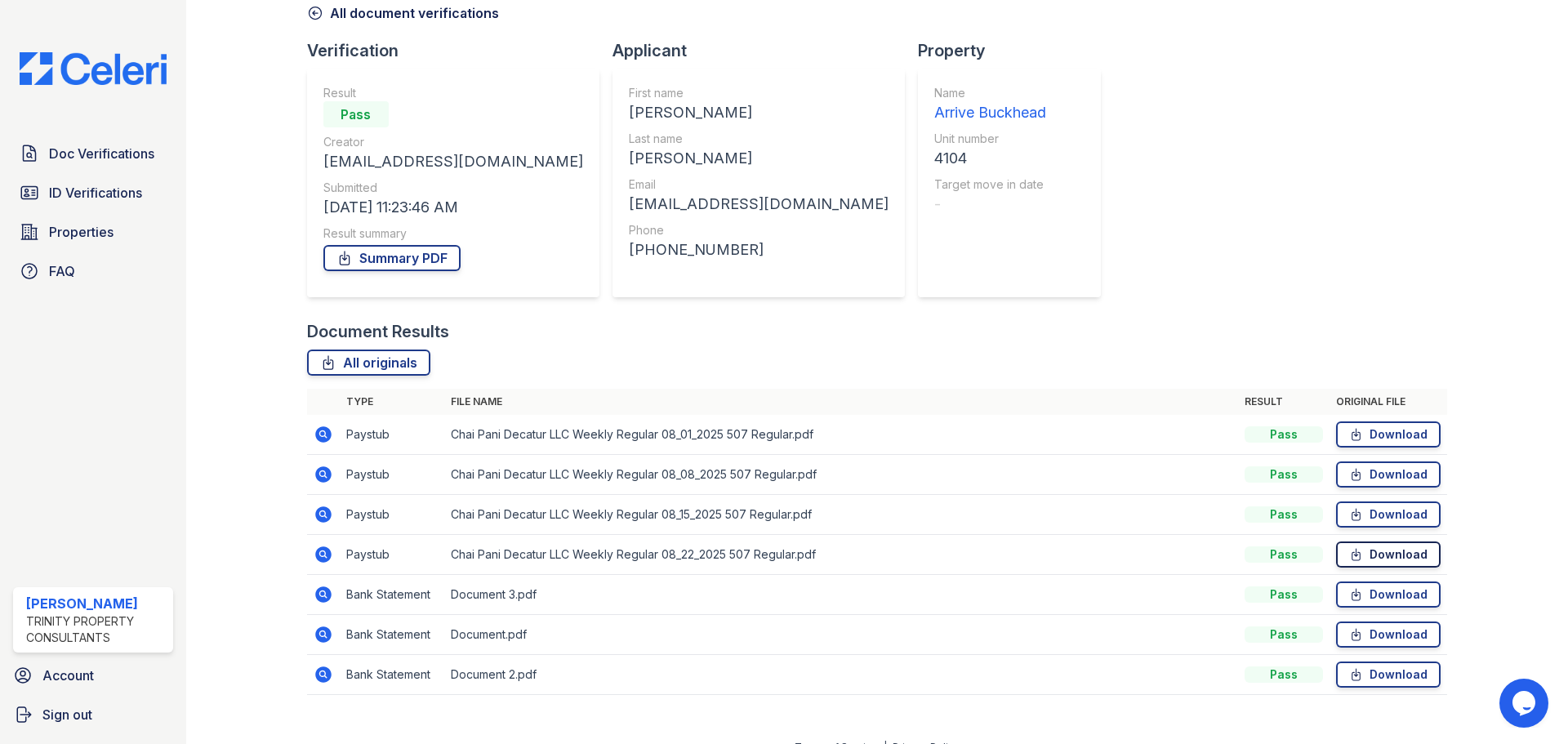
click at [1407, 551] on link "Download" at bounding box center [1388, 554] width 105 height 26
click at [320, 597] on icon at bounding box center [324, 595] width 20 height 20
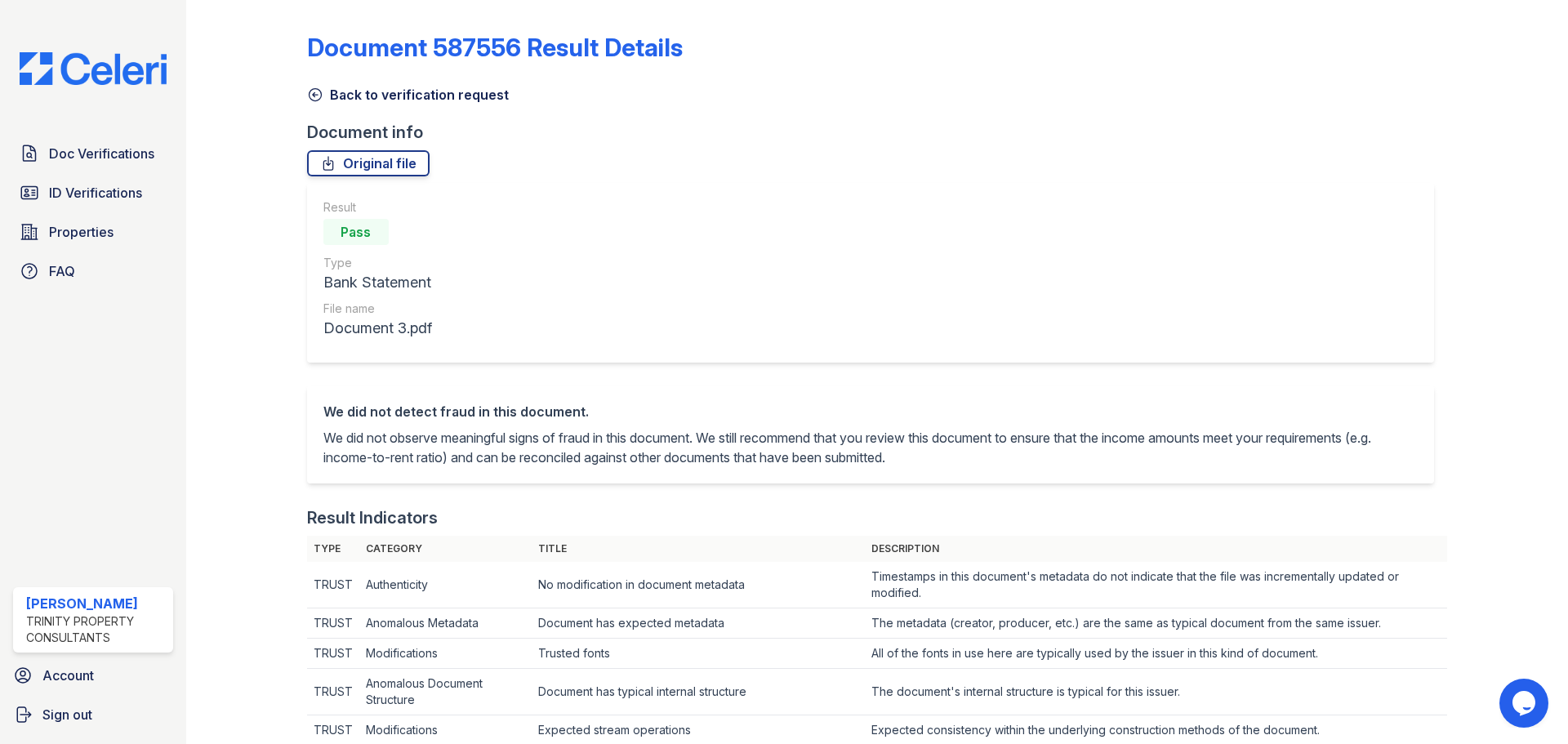
click at [316, 89] on icon at bounding box center [316, 95] width 16 height 16
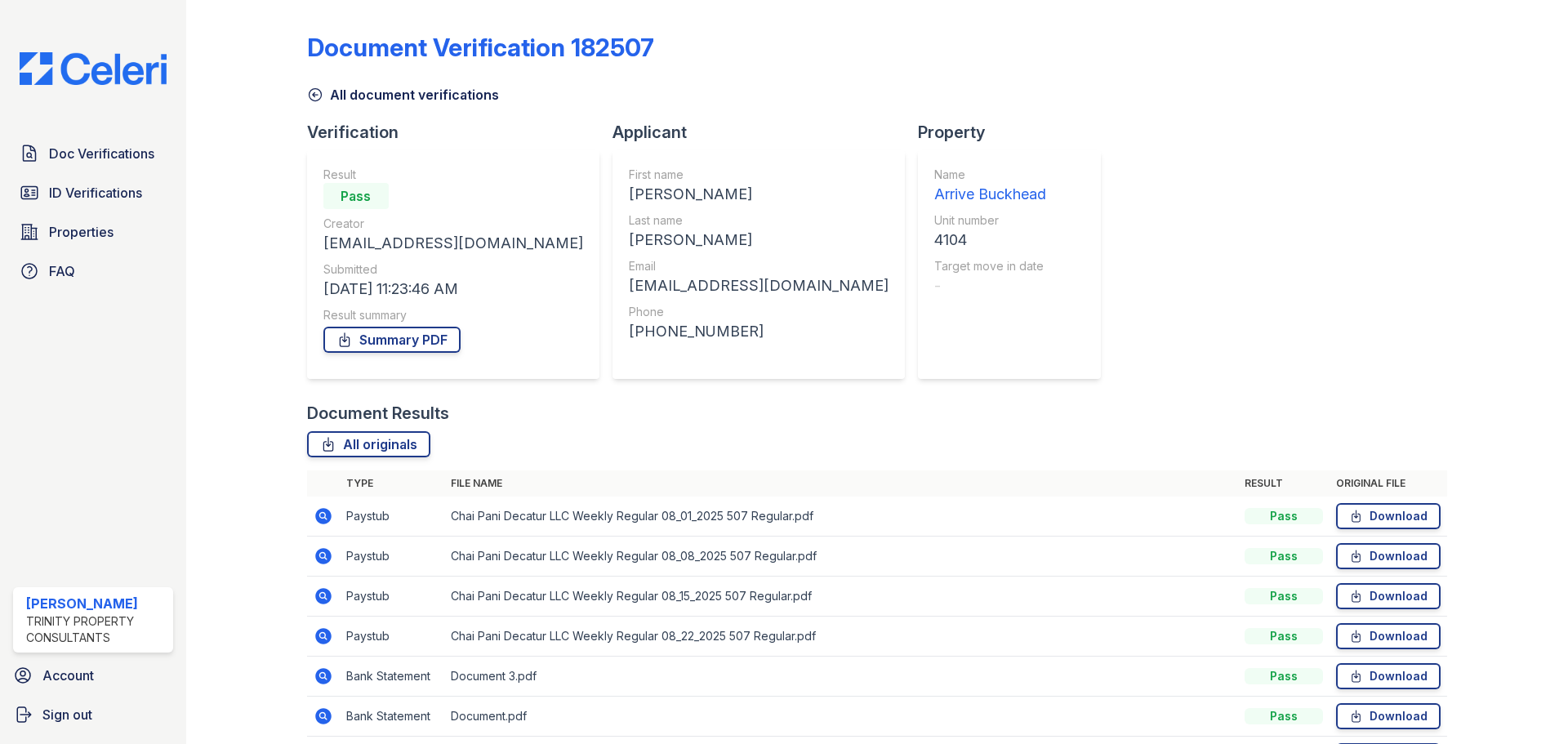
scroll to position [105, 0]
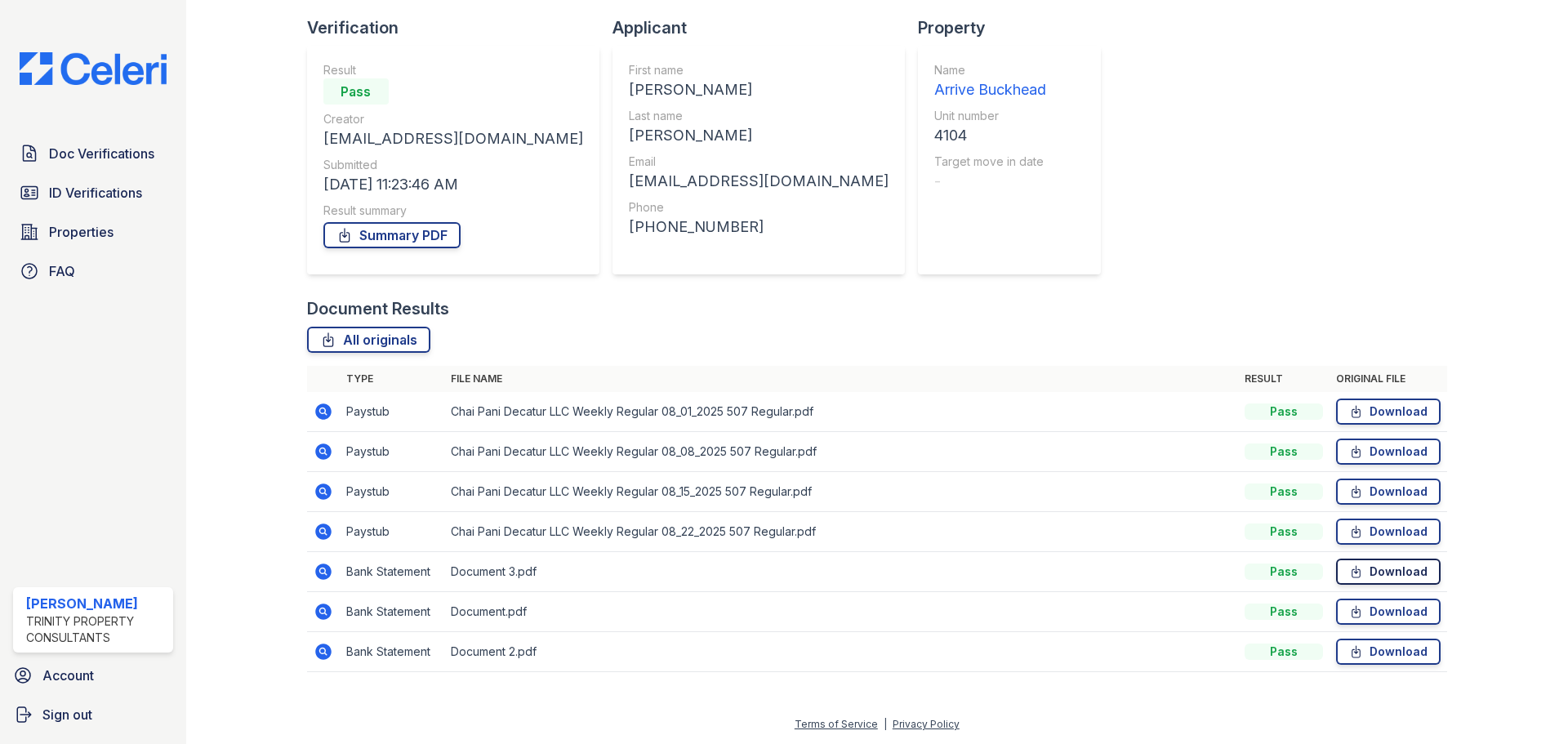
click at [1349, 573] on icon at bounding box center [1355, 572] width 14 height 16
click at [1413, 615] on link "Download" at bounding box center [1388, 612] width 105 height 26
click at [1391, 655] on link "Download" at bounding box center [1388, 652] width 105 height 26
click at [1348, 603] on link "Download" at bounding box center [1388, 612] width 105 height 26
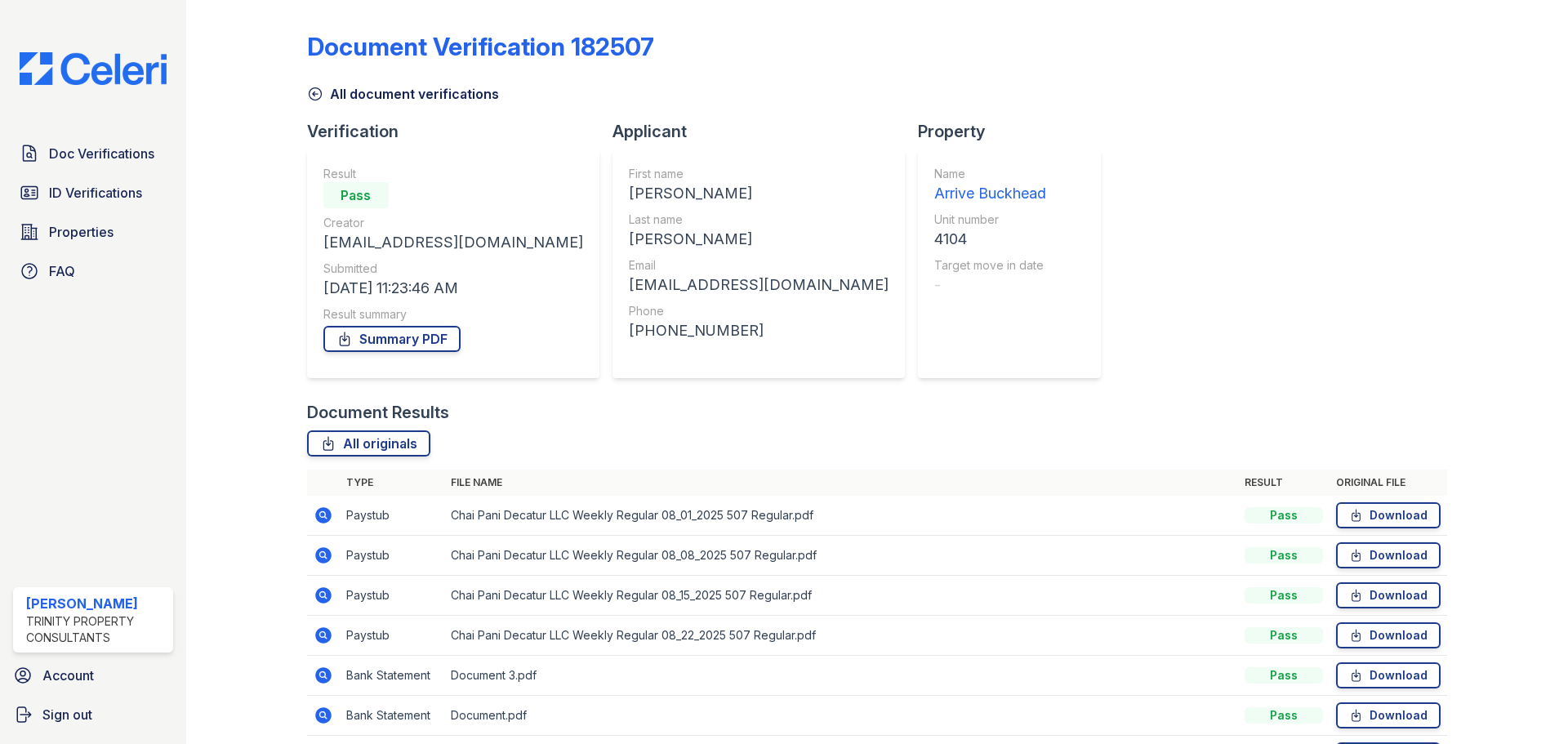
scroll to position [0, 0]
click at [313, 92] on icon at bounding box center [316, 95] width 16 height 16
